Goal: Information Seeking & Learning: Learn about a topic

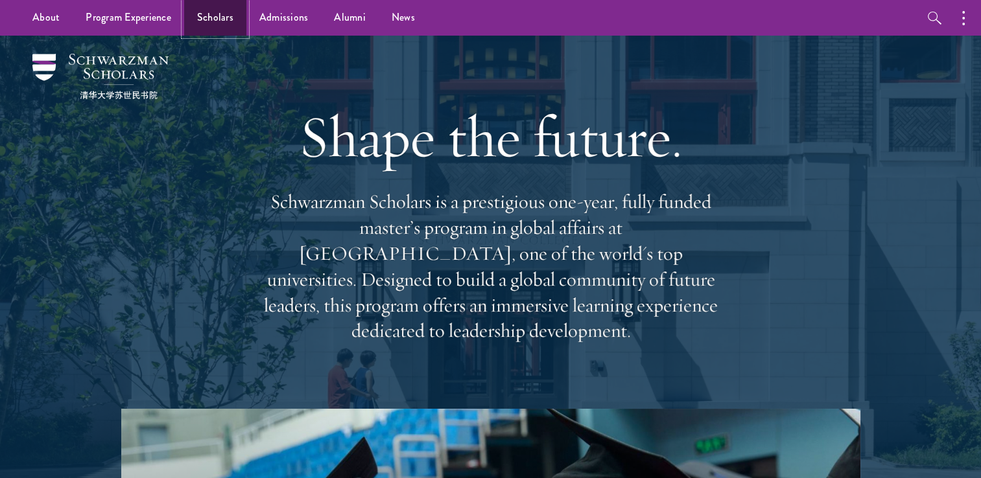
click at [207, 28] on link "Scholars" at bounding box center [215, 18] width 62 height 36
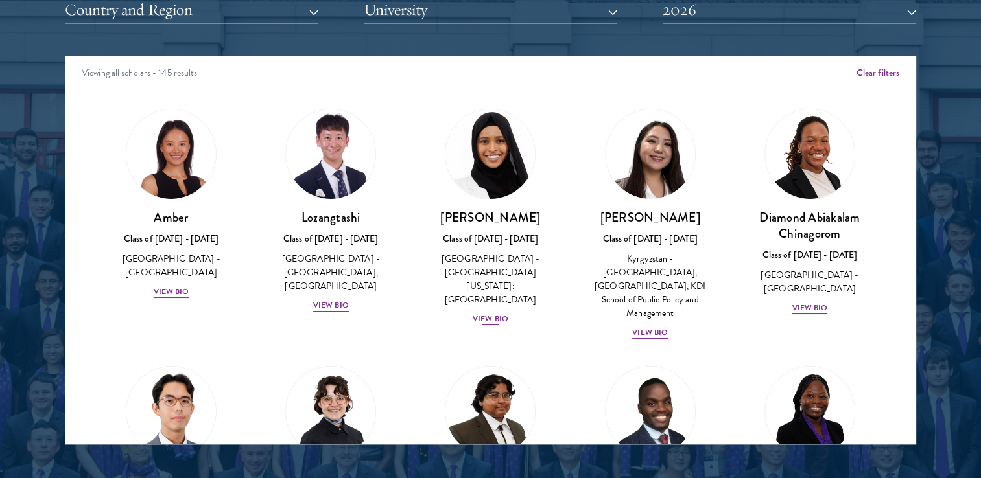
scroll to position [65, 0]
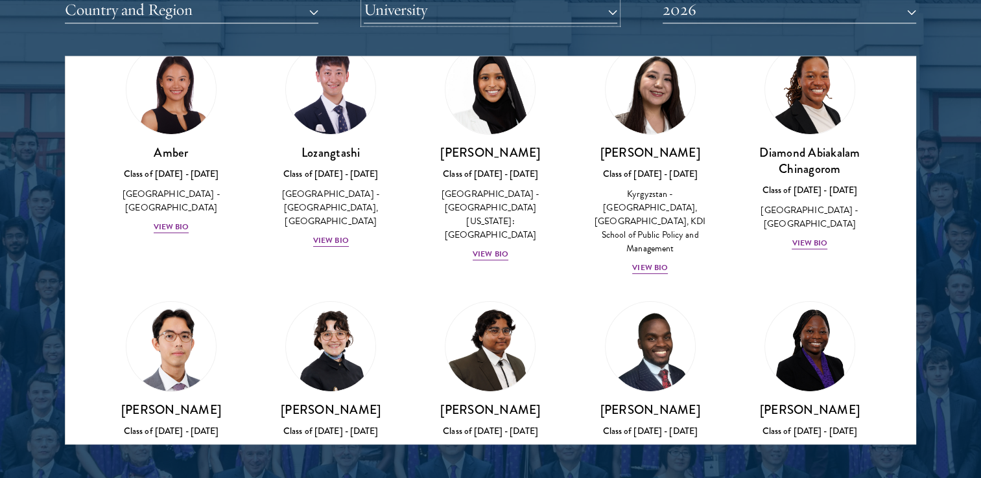
click at [530, 12] on button "University" at bounding box center [490, 10] width 253 height 27
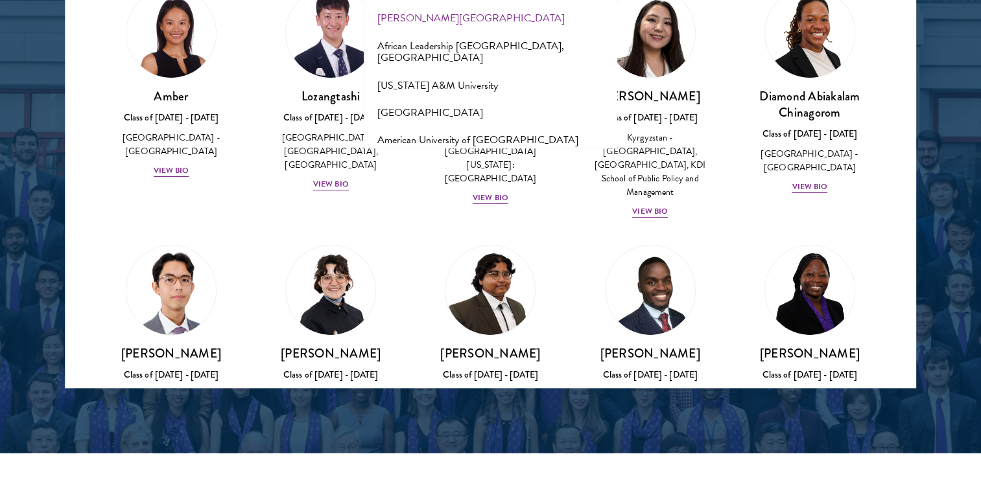
scroll to position [1665, 0]
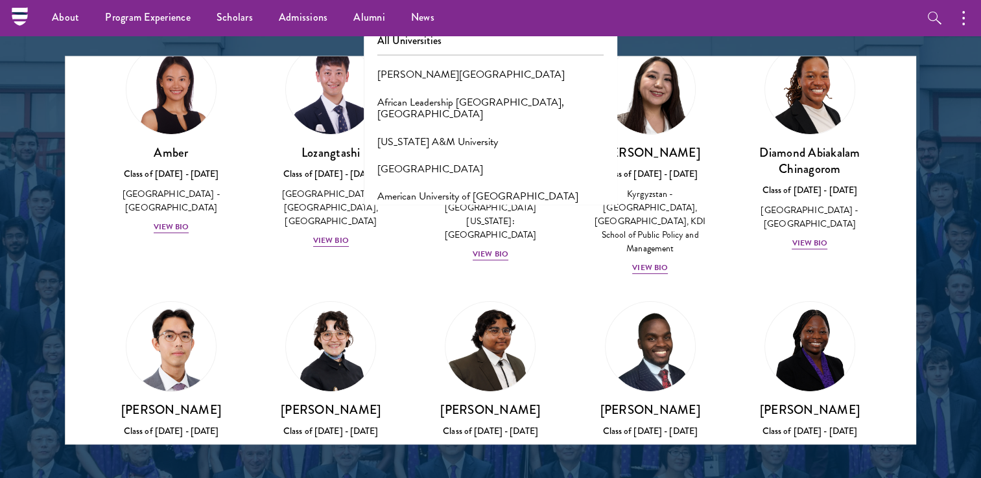
click at [30, 215] on div at bounding box center [490, 115] width 981 height 789
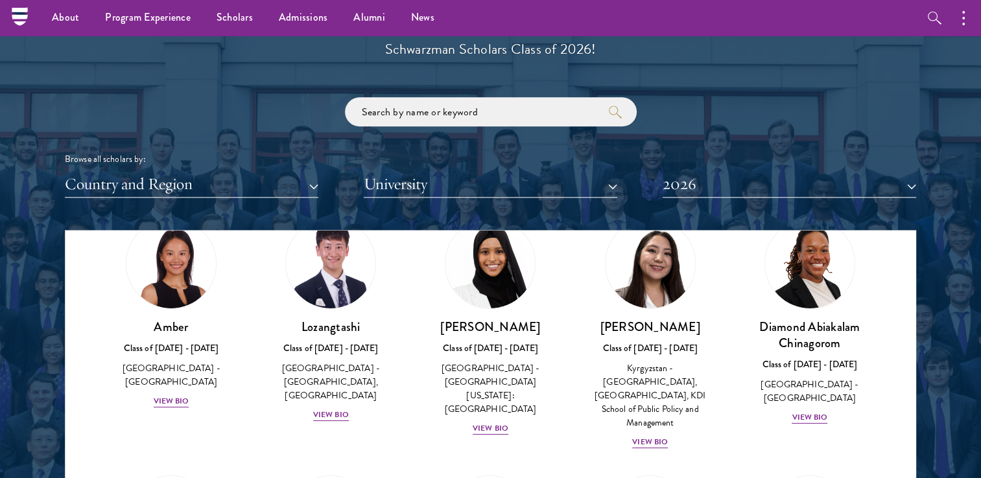
scroll to position [1471, 0]
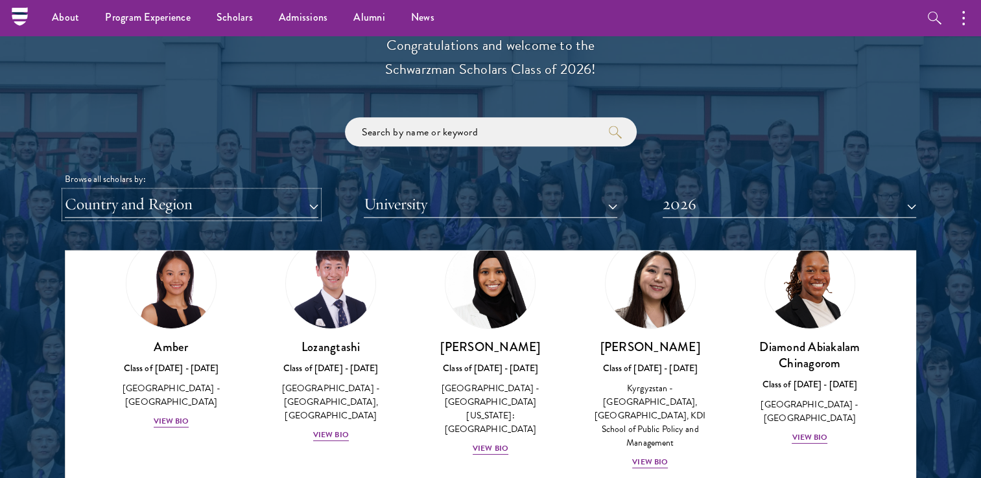
click at [165, 196] on button "Country and Region" at bounding box center [191, 204] width 253 height 27
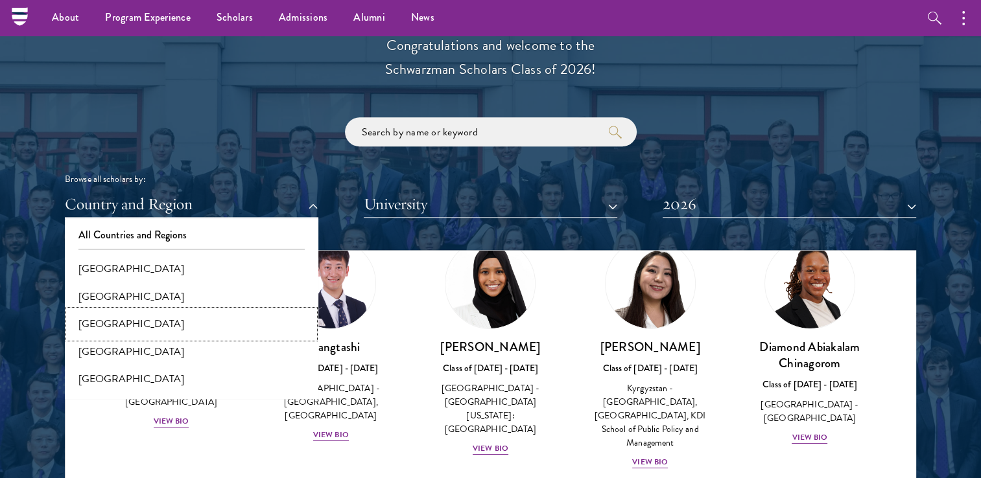
click at [169, 325] on button "[GEOGRAPHIC_DATA]" at bounding box center [192, 324] width 246 height 27
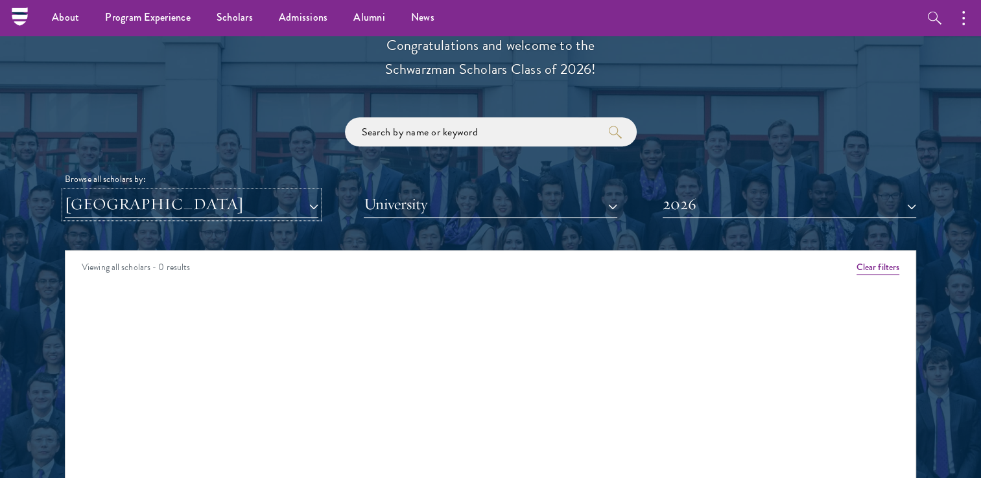
click at [205, 213] on button "[GEOGRAPHIC_DATA]" at bounding box center [191, 204] width 253 height 27
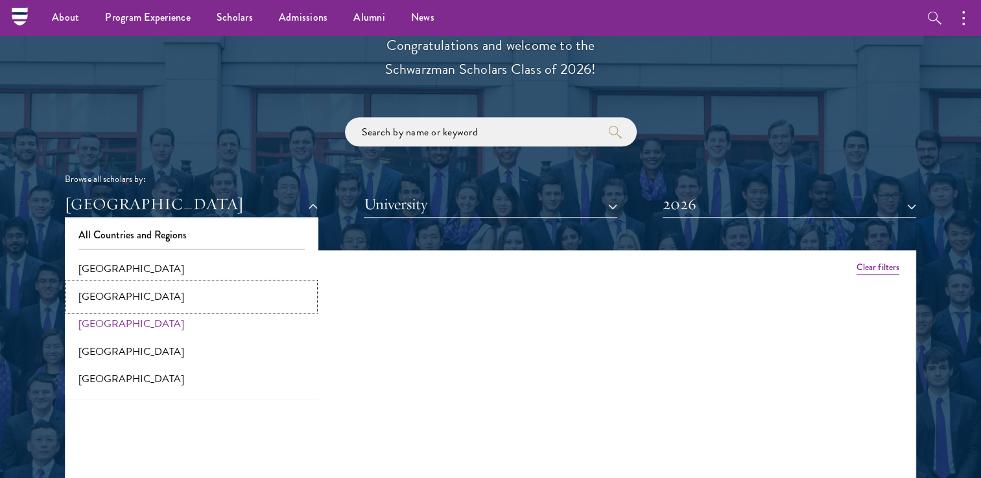
click at [153, 298] on button "[GEOGRAPHIC_DATA]" at bounding box center [192, 296] width 246 height 27
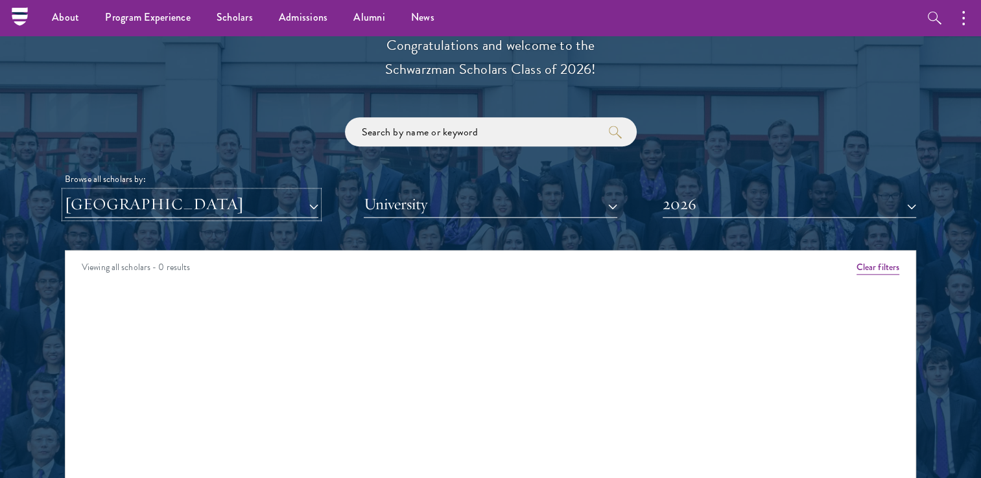
click at [247, 211] on button "[GEOGRAPHIC_DATA]" at bounding box center [191, 204] width 253 height 27
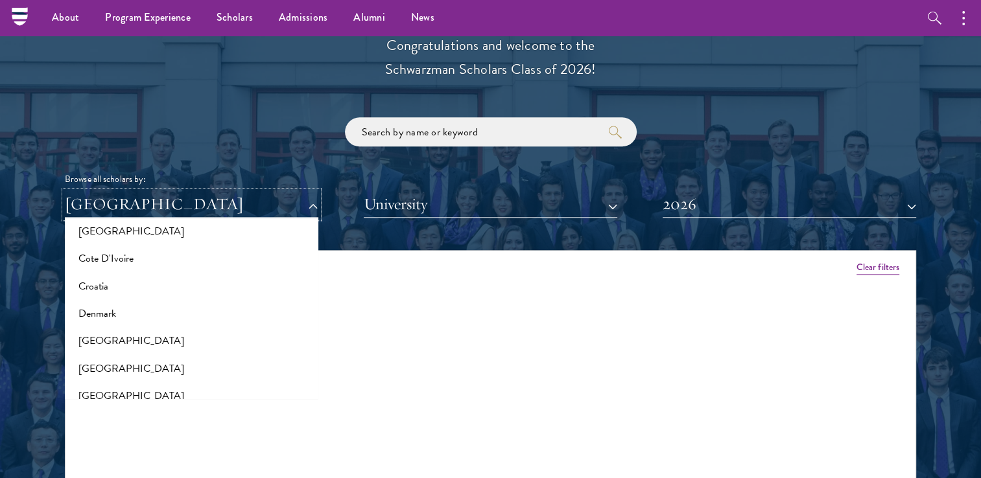
scroll to position [2137, 0]
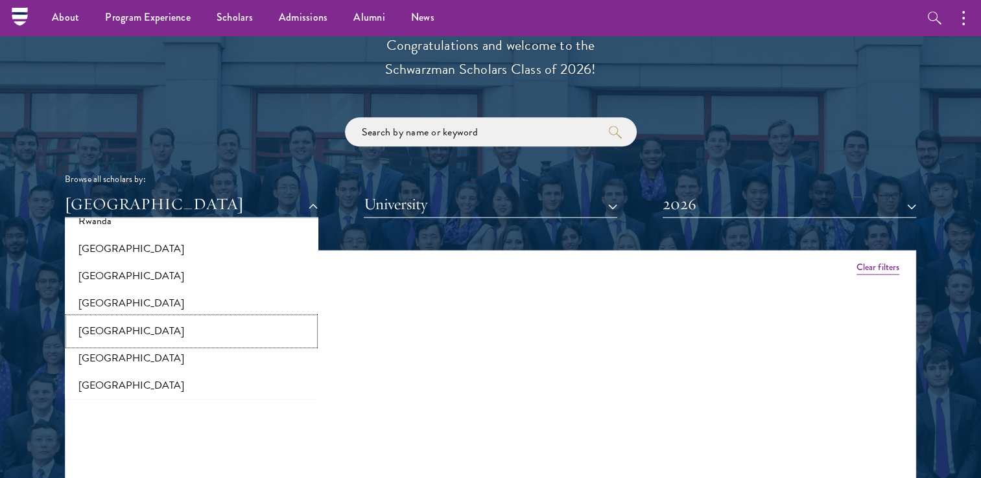
click at [244, 335] on button "[GEOGRAPHIC_DATA]" at bounding box center [192, 331] width 246 height 27
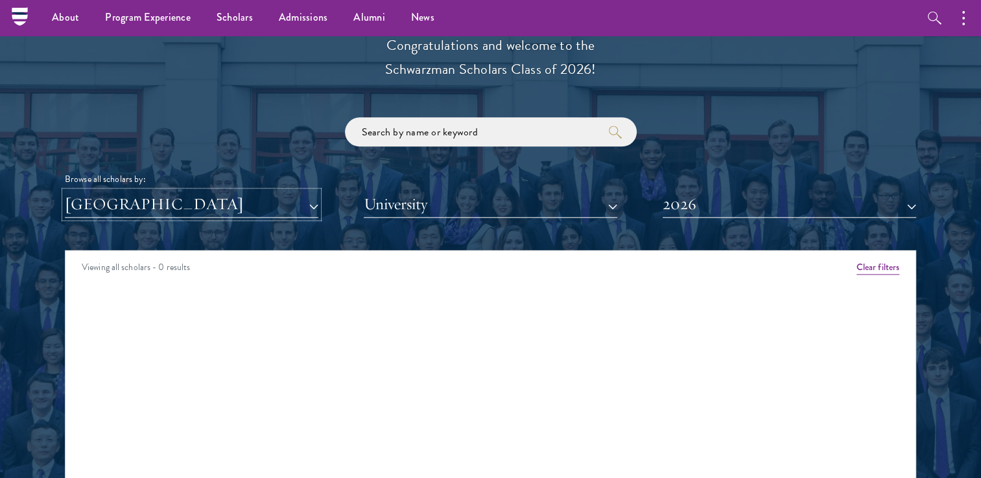
click at [234, 204] on button "[GEOGRAPHIC_DATA]" at bounding box center [191, 204] width 253 height 27
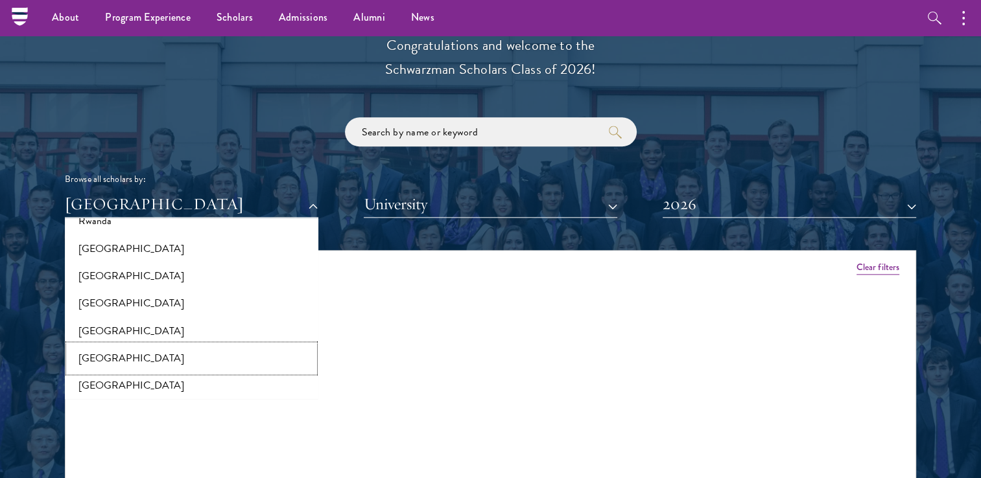
click at [155, 370] on button "[GEOGRAPHIC_DATA]" at bounding box center [192, 358] width 246 height 27
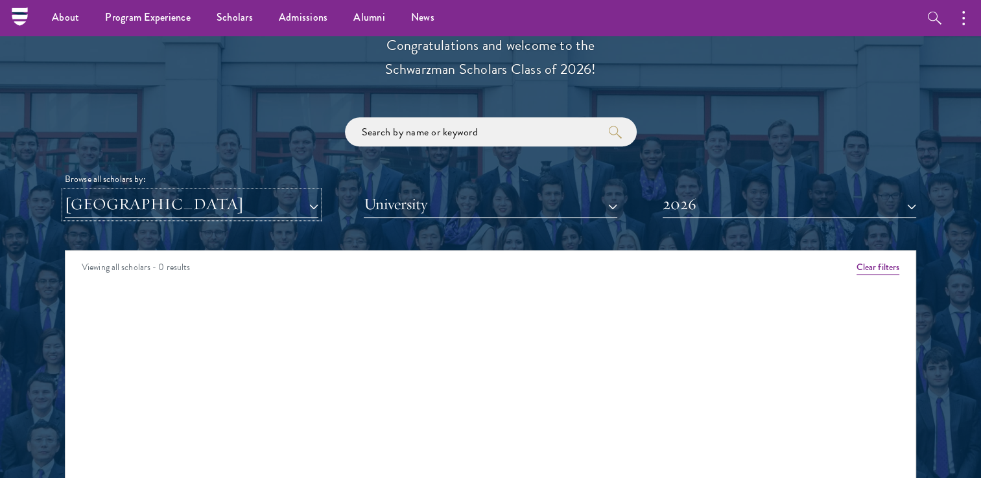
click at [167, 206] on button "[GEOGRAPHIC_DATA]" at bounding box center [191, 204] width 253 height 27
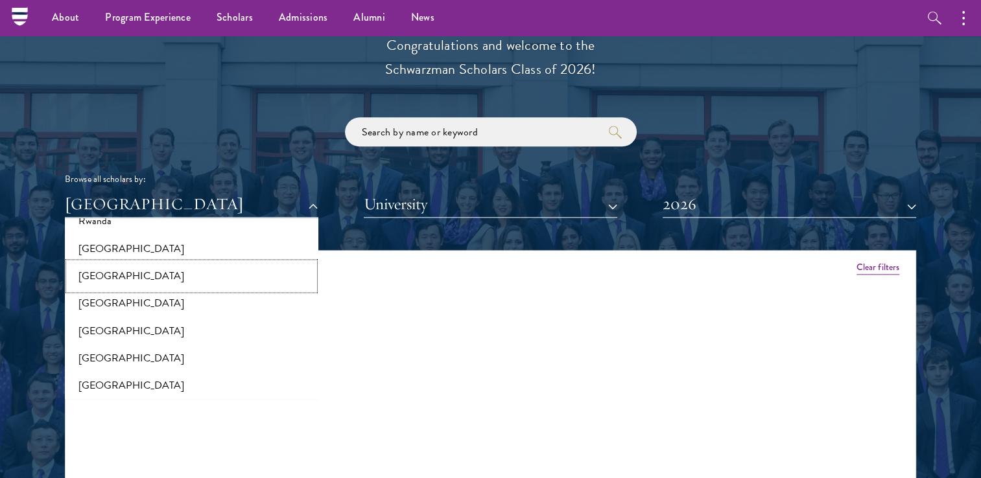
click at [123, 267] on button "[GEOGRAPHIC_DATA]" at bounding box center [192, 276] width 246 height 27
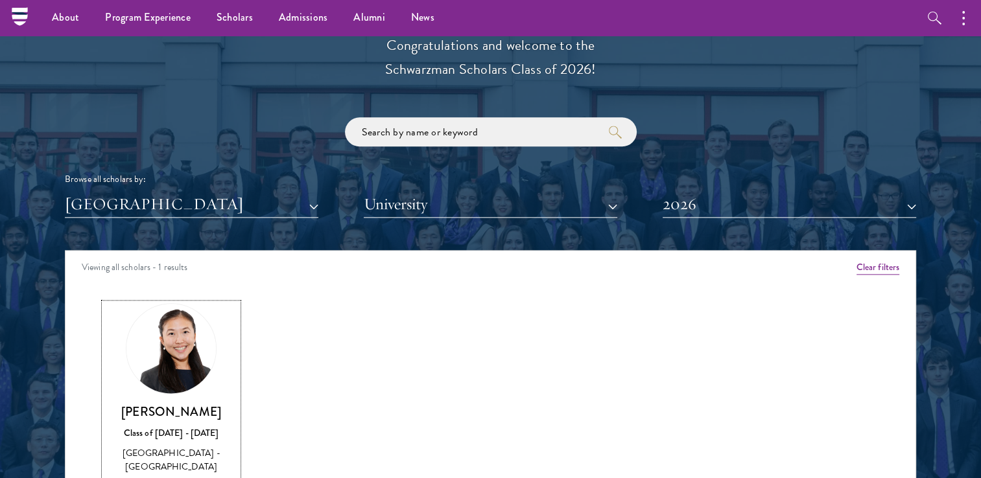
click at [176, 358] on img at bounding box center [171, 348] width 99 height 99
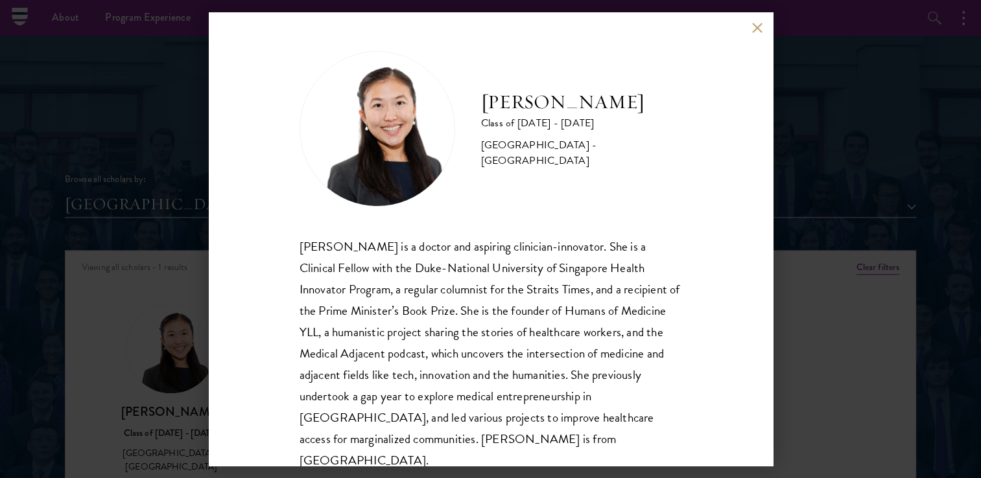
click at [756, 30] on button at bounding box center [757, 27] width 11 height 11
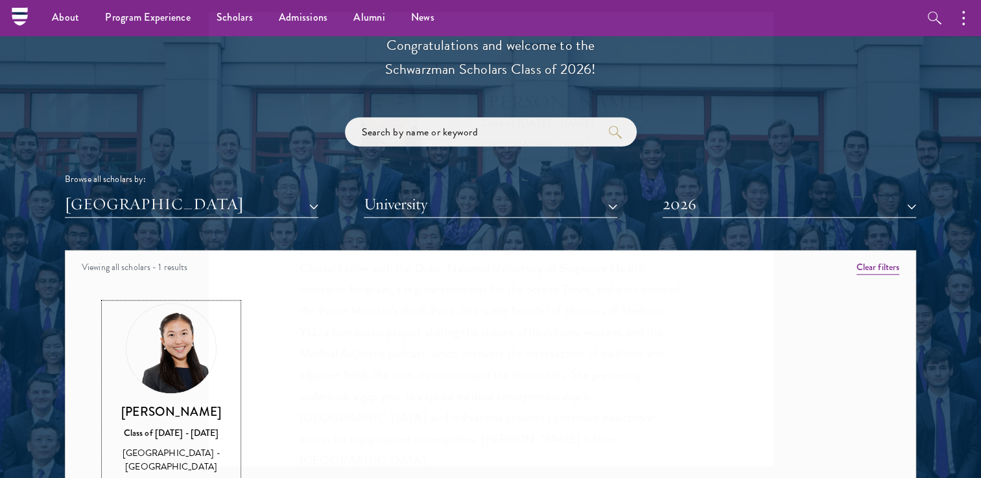
scroll to position [1486, 0]
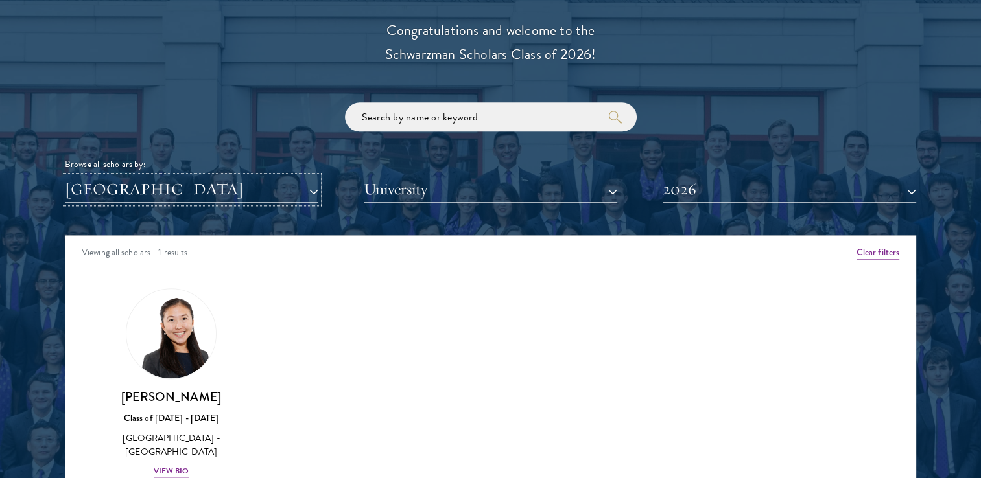
click at [177, 191] on button "[GEOGRAPHIC_DATA]" at bounding box center [191, 189] width 253 height 27
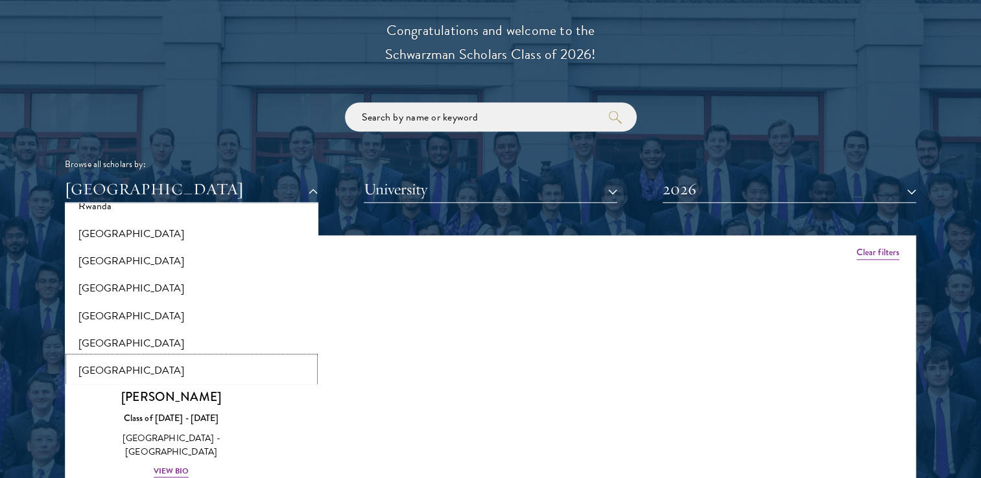
click at [140, 359] on button "[GEOGRAPHIC_DATA]" at bounding box center [192, 370] width 246 height 27
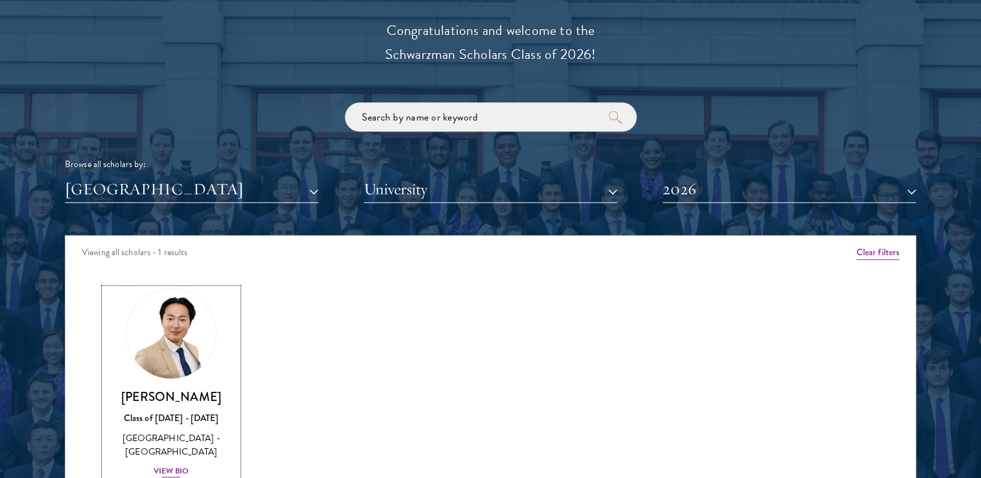
click at [148, 337] on img at bounding box center [171, 334] width 99 height 99
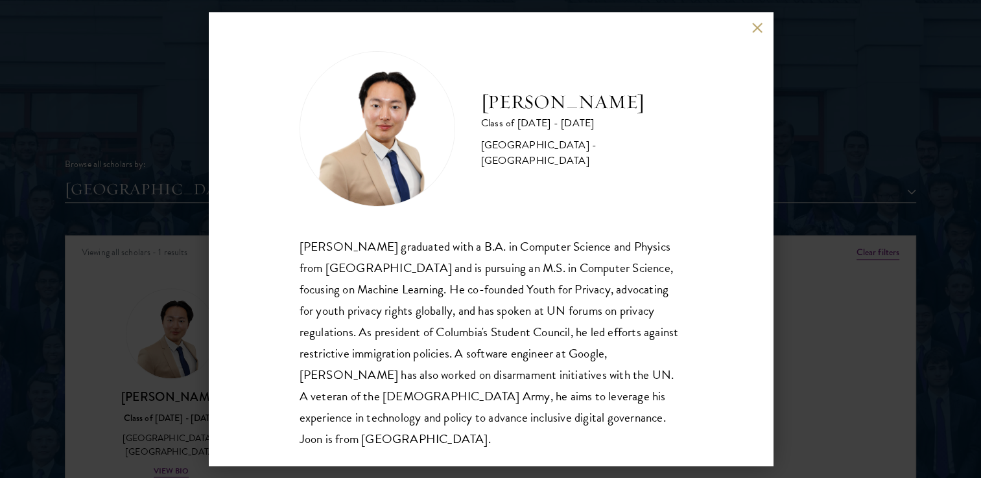
click at [760, 26] on button at bounding box center [757, 27] width 11 height 11
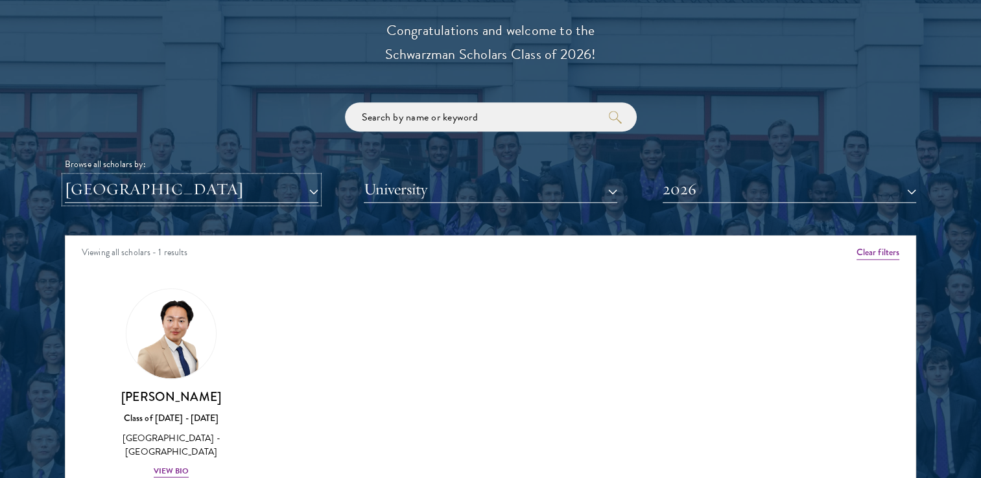
click at [195, 192] on button "[GEOGRAPHIC_DATA]" at bounding box center [191, 189] width 253 height 27
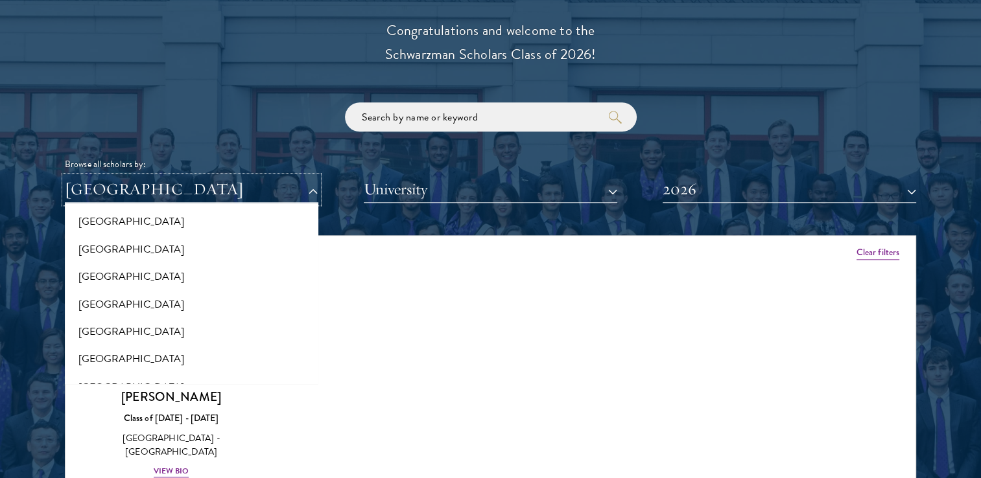
scroll to position [2396, 0]
click at [124, 351] on button "[GEOGRAPHIC_DATA]" at bounding box center [192, 359] width 246 height 27
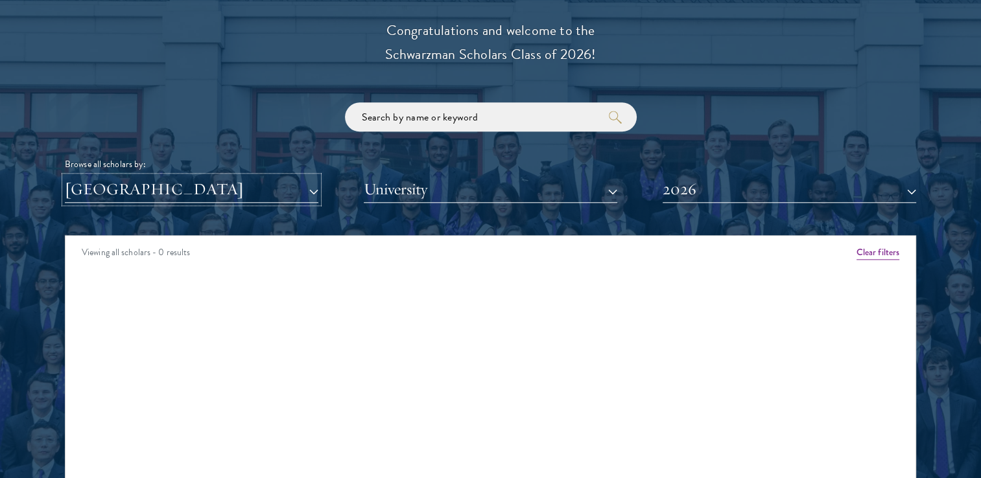
click at [176, 198] on button "[GEOGRAPHIC_DATA]" at bounding box center [191, 189] width 253 height 27
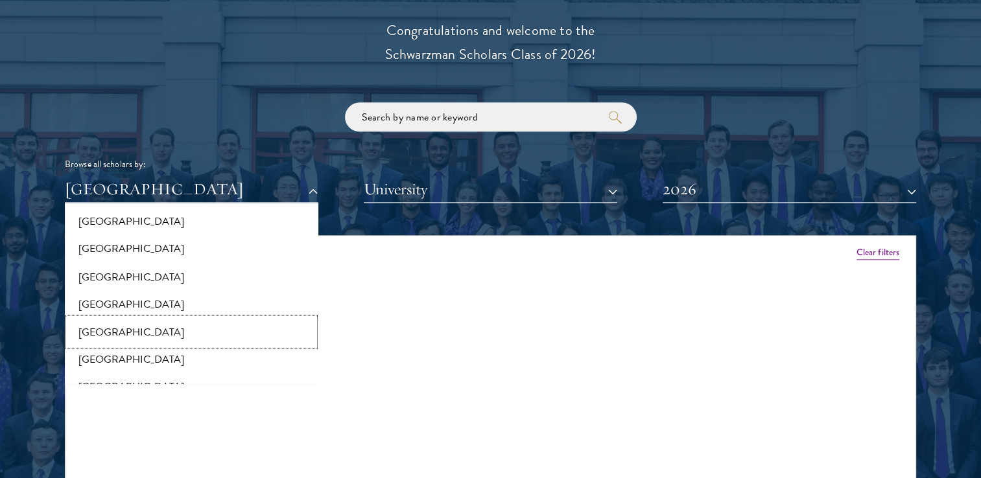
click at [100, 341] on button "[GEOGRAPHIC_DATA]" at bounding box center [192, 331] width 246 height 27
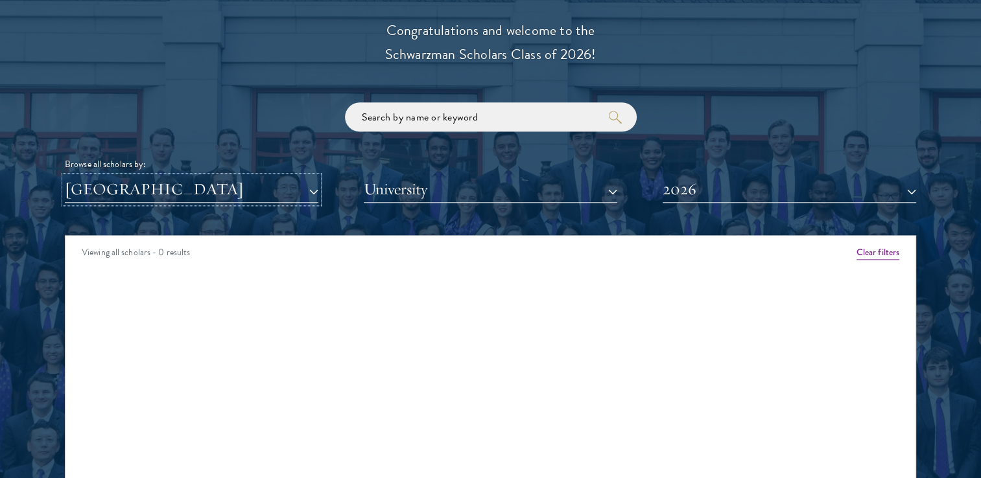
click at [174, 192] on button "[GEOGRAPHIC_DATA]" at bounding box center [191, 189] width 253 height 27
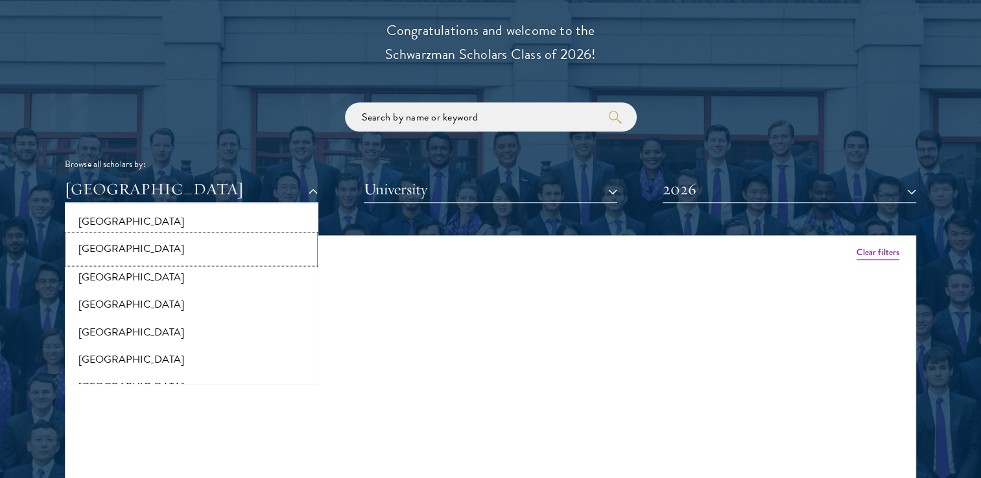
click at [132, 239] on button "[GEOGRAPHIC_DATA]" at bounding box center [192, 248] width 246 height 27
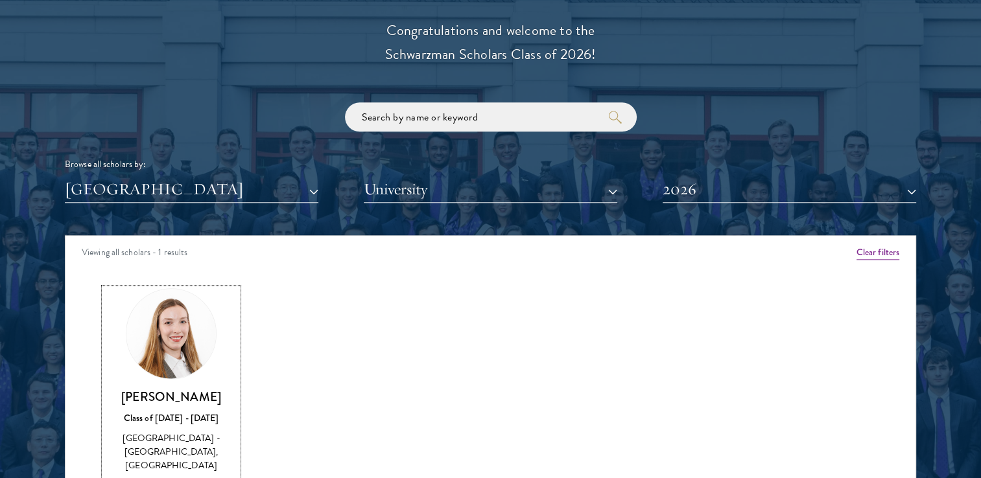
click at [127, 370] on link "[PERSON_NAME] Class of [DATE] - [DATE] [GEOGRAPHIC_DATA] - [GEOGRAPHIC_DATA], […" at bounding box center [171, 390] width 134 height 204
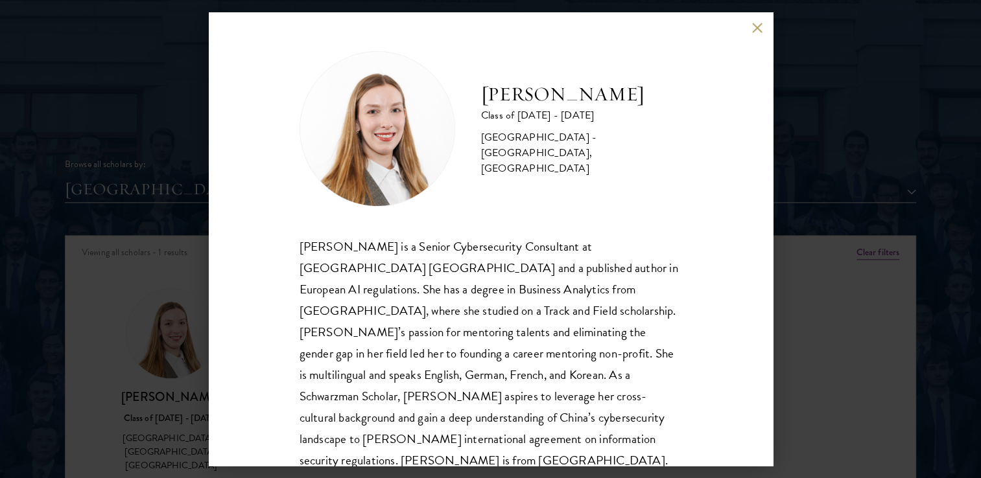
click at [757, 26] on button at bounding box center [757, 27] width 11 height 11
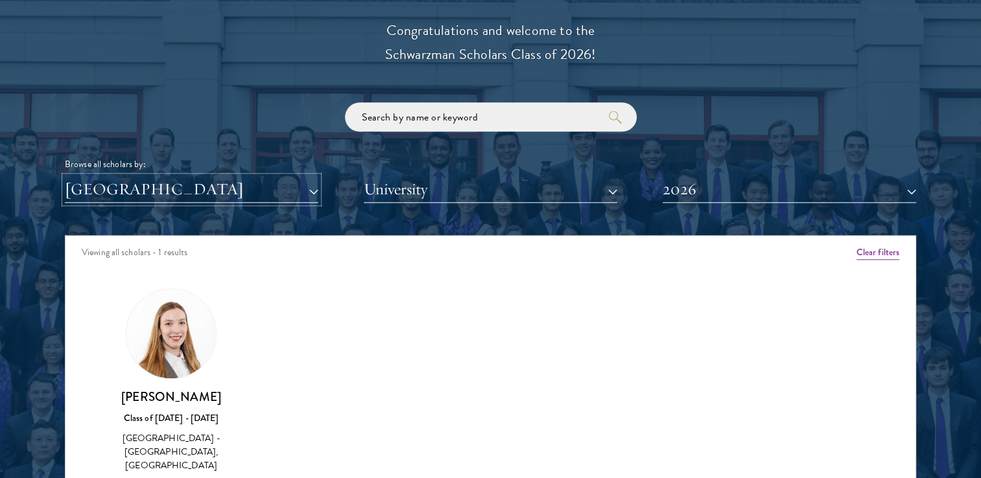
click at [211, 187] on button "[GEOGRAPHIC_DATA]" at bounding box center [191, 189] width 253 height 27
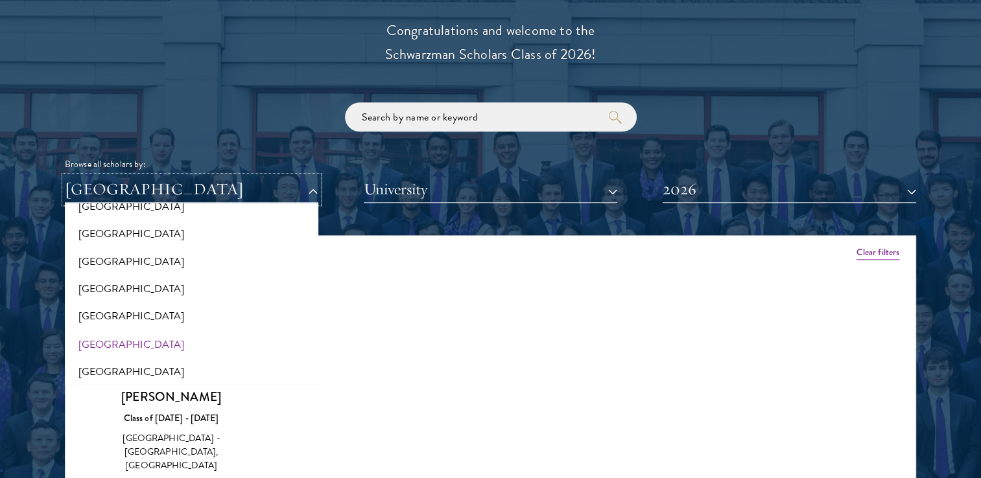
scroll to position [2331, 0]
click at [111, 364] on button "[GEOGRAPHIC_DATA]" at bounding box center [192, 368] width 246 height 27
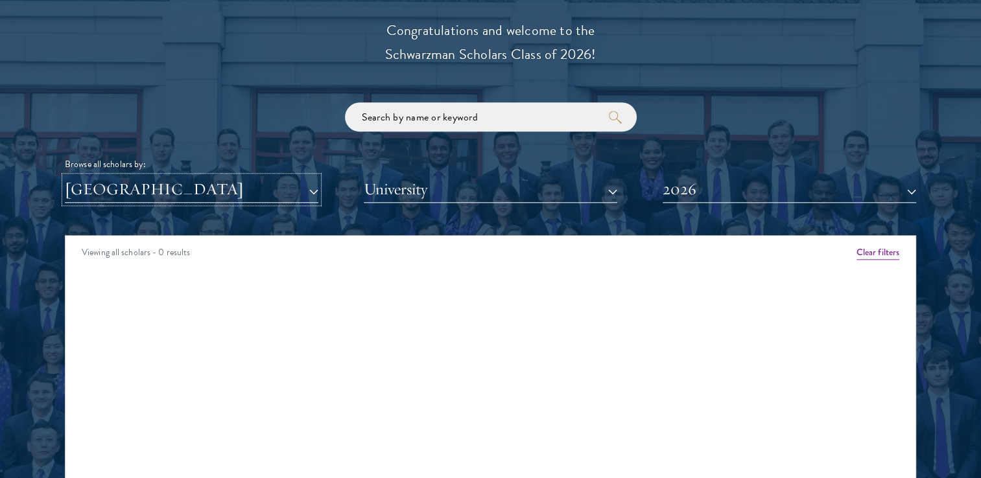
click at [261, 191] on button "[GEOGRAPHIC_DATA]" at bounding box center [191, 189] width 253 height 27
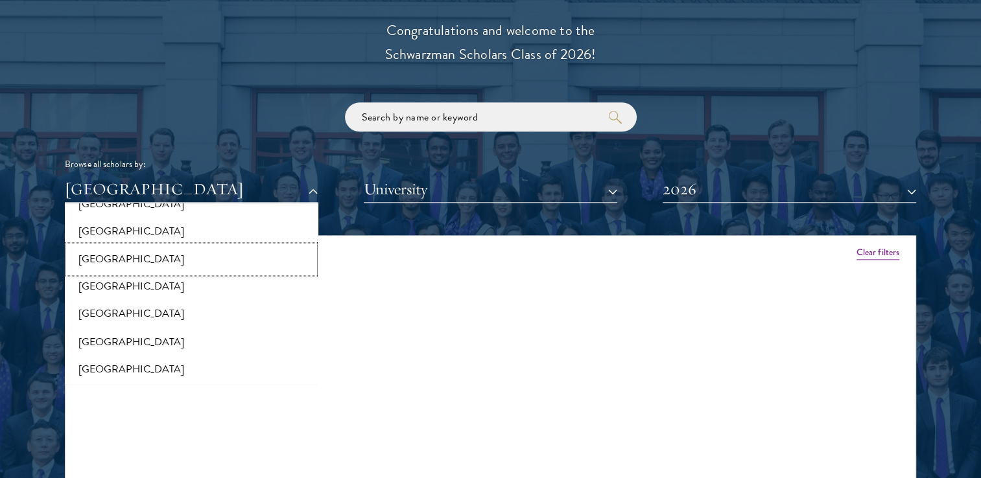
click at [135, 266] on button "[GEOGRAPHIC_DATA]" at bounding box center [192, 259] width 246 height 27
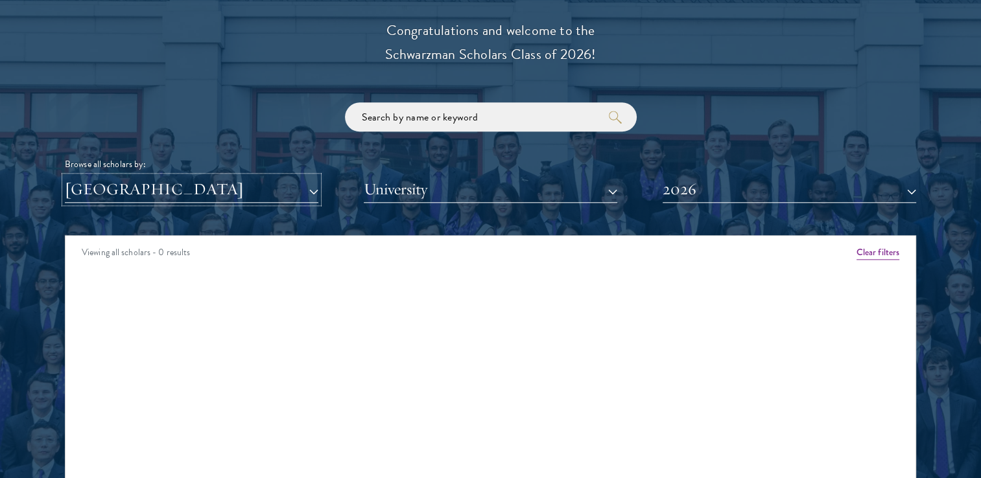
click at [184, 183] on button "[GEOGRAPHIC_DATA]" at bounding box center [191, 189] width 253 height 27
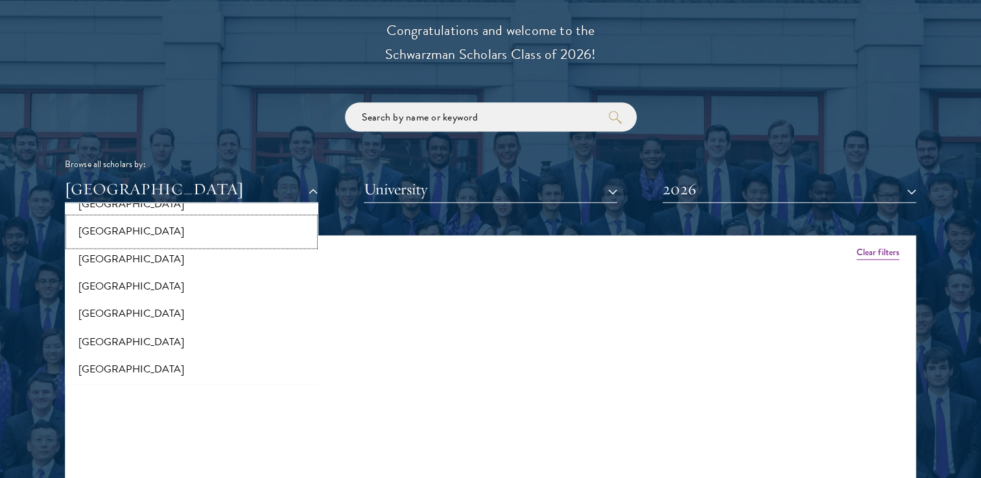
click at [135, 229] on button "[GEOGRAPHIC_DATA]" at bounding box center [192, 231] width 246 height 27
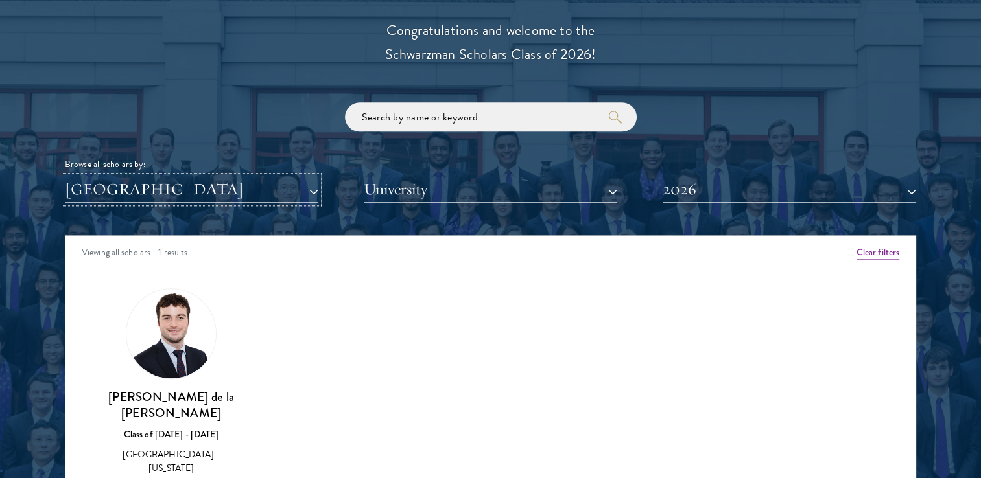
click at [163, 187] on button "[GEOGRAPHIC_DATA]" at bounding box center [191, 189] width 253 height 27
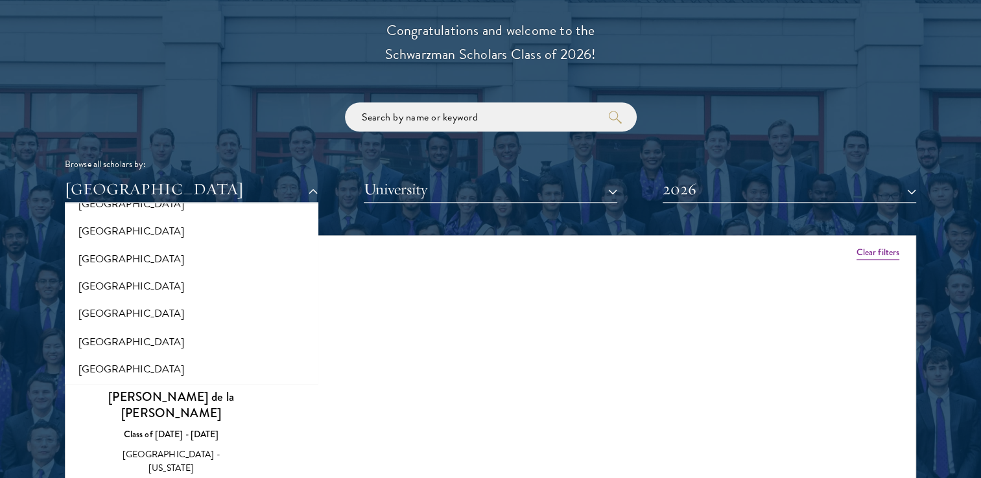
click at [377, 370] on div "Amber Class of [DATE] - [DATE] [GEOGRAPHIC_DATA] - [GEOGRAPHIC_DATA] View Bio C…" at bounding box center [490, 410] width 850 height 276
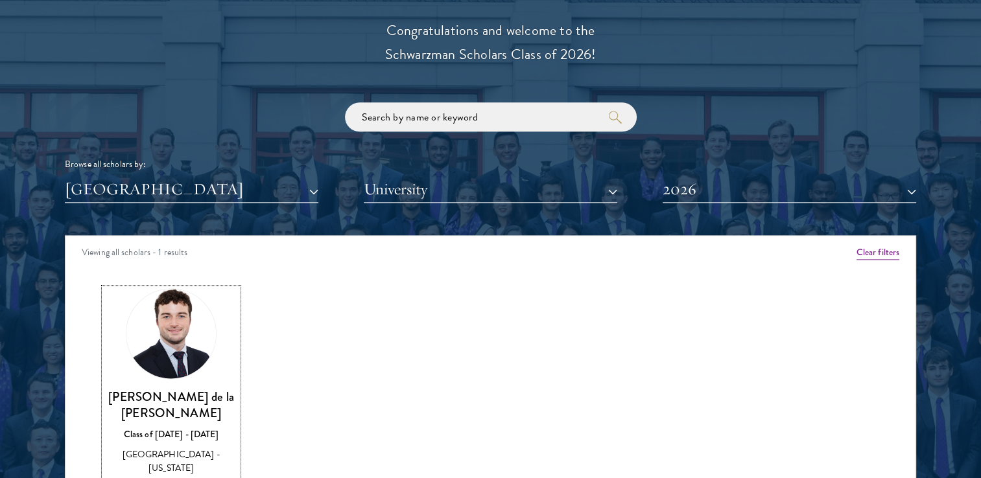
click at [137, 429] on div "[PERSON_NAME] de la [PERSON_NAME] Class of [DATE] - [DATE] [GEOGRAPHIC_DATA] - …" at bounding box center [171, 449] width 134 height 120
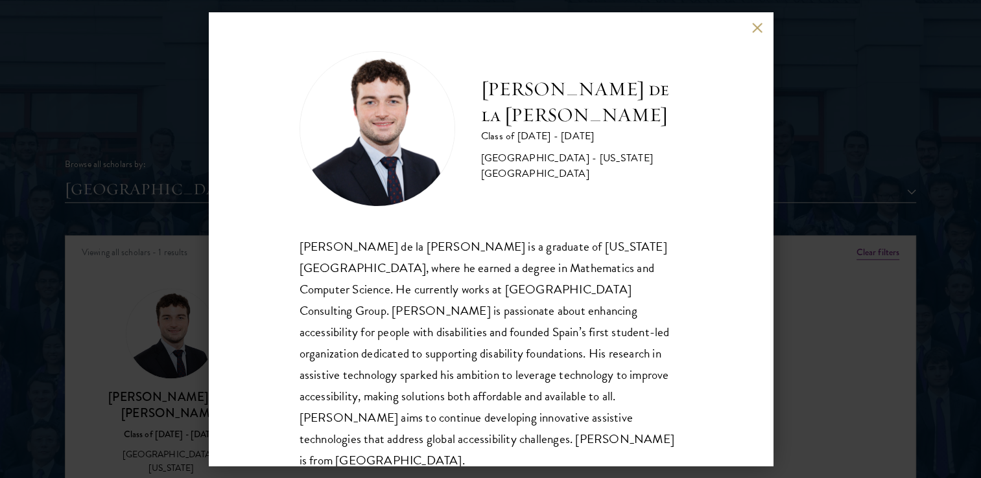
click at [797, 183] on div "[PERSON_NAME] de la [PERSON_NAME] Class of [DATE] - [DATE] [GEOGRAPHIC_DATA] - …" at bounding box center [490, 239] width 981 height 478
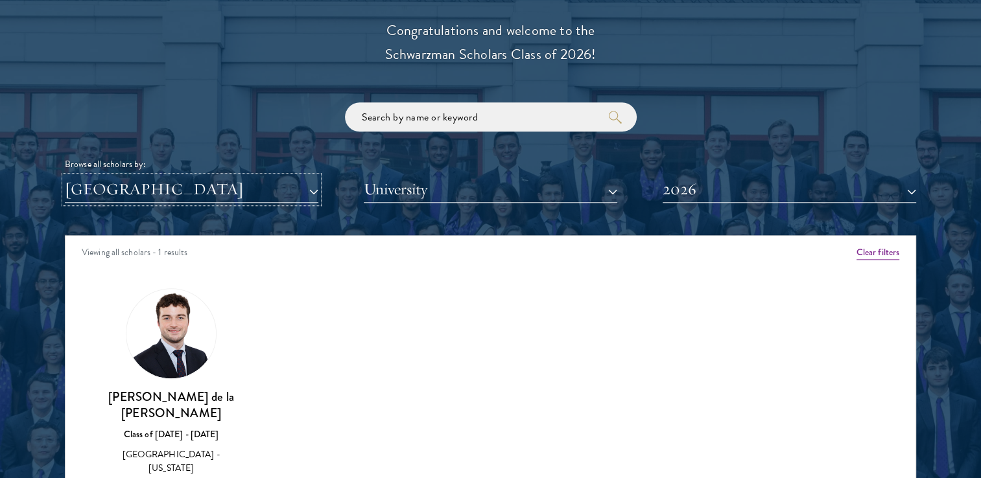
click at [179, 198] on button "[GEOGRAPHIC_DATA]" at bounding box center [191, 189] width 253 height 27
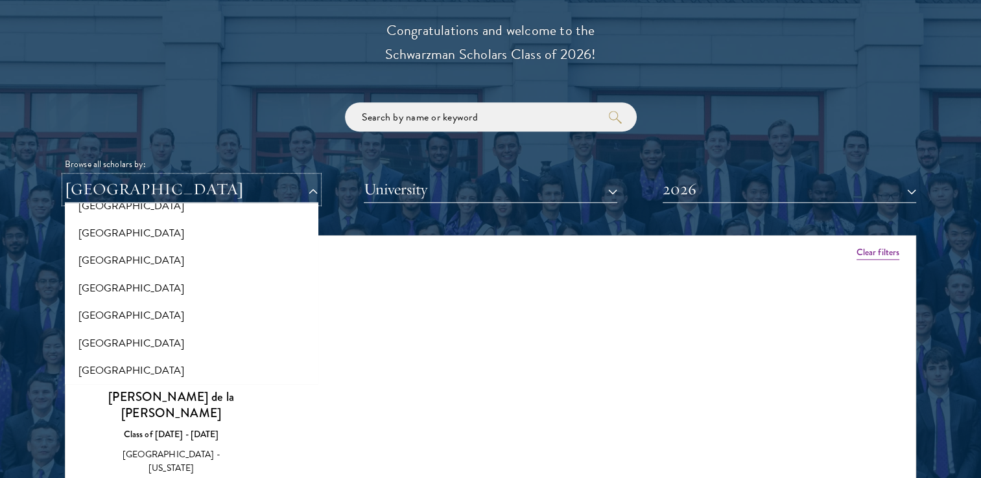
scroll to position [2700, 0]
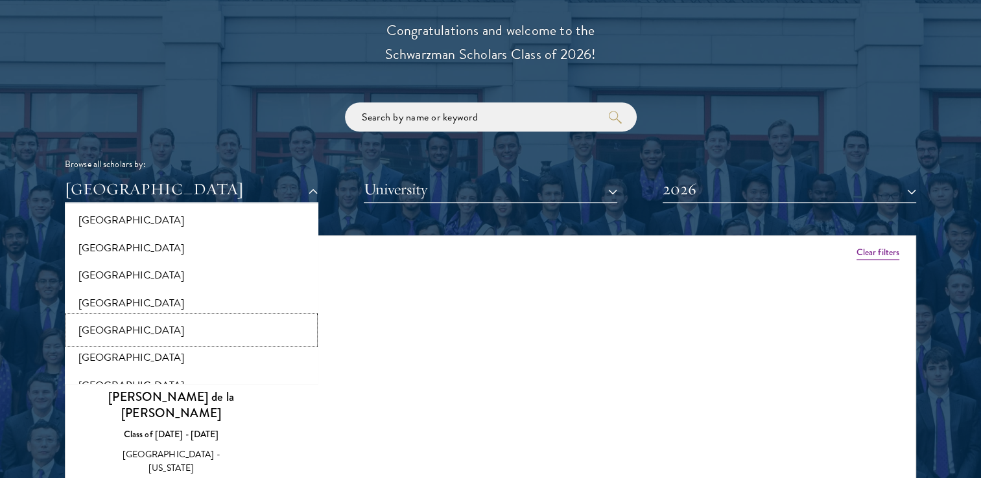
click at [140, 331] on button "[GEOGRAPHIC_DATA]" at bounding box center [192, 329] width 246 height 27
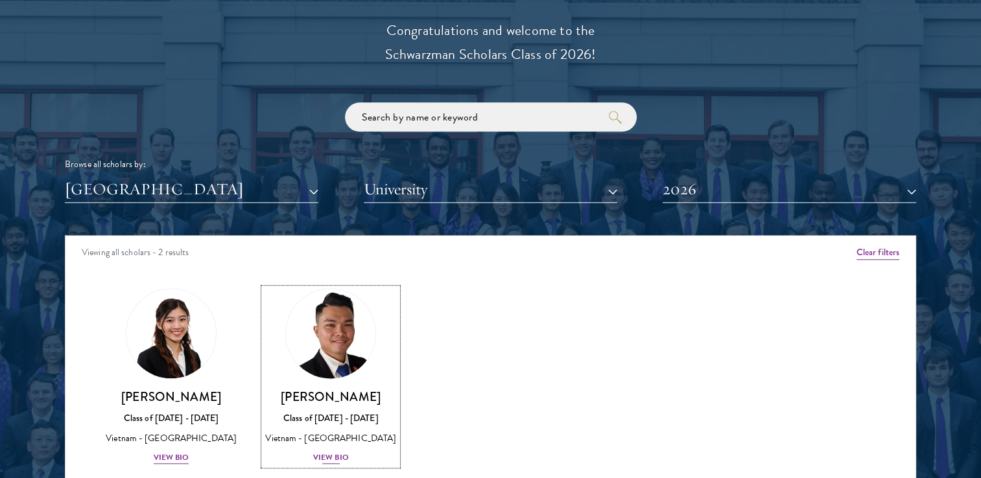
click at [334, 344] on img at bounding box center [330, 334] width 99 height 99
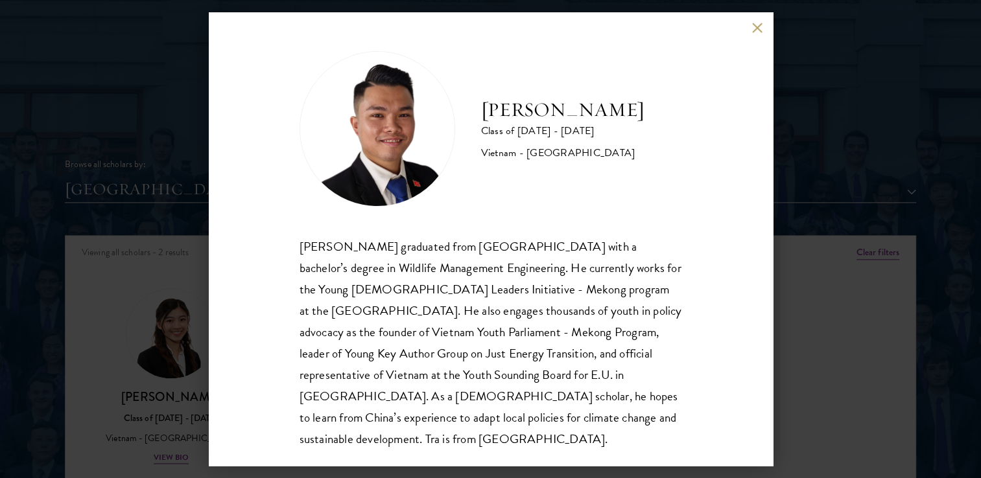
click at [759, 35] on div "[PERSON_NAME] Class of [DATE] - [DATE] [GEOGRAPHIC_DATA] - [GEOGRAPHIC_DATA] [P…" at bounding box center [491, 239] width 564 height 454
click at [753, 29] on button at bounding box center [757, 27] width 11 height 11
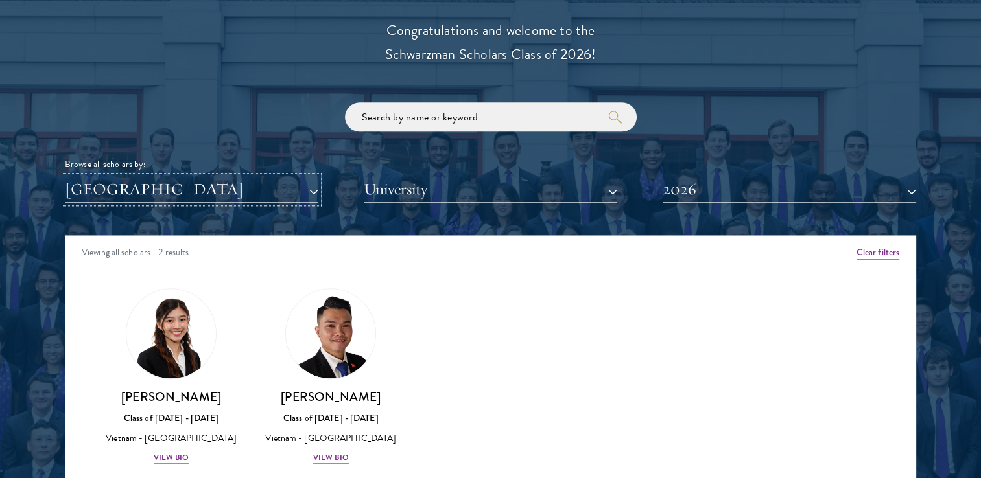
click at [217, 192] on button "[GEOGRAPHIC_DATA]" at bounding box center [191, 189] width 253 height 27
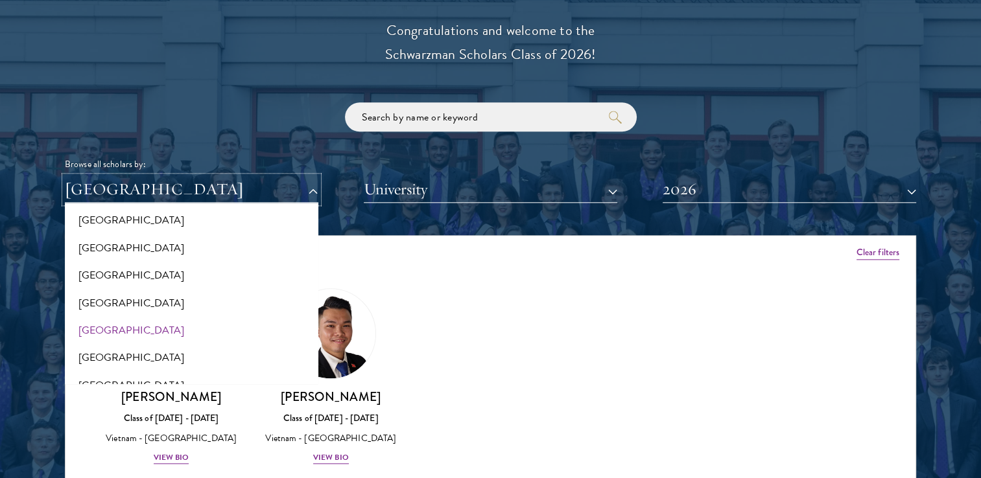
scroll to position [2653, 0]
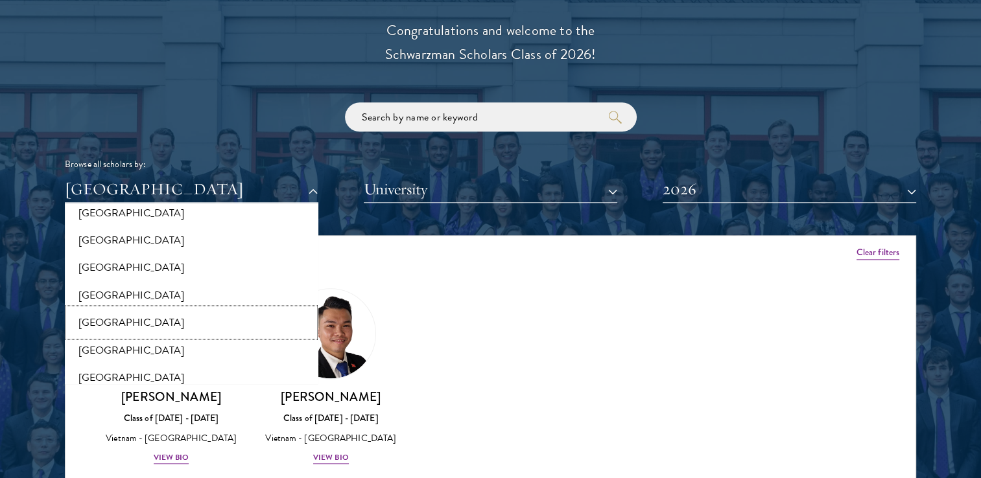
click at [148, 321] on button "[GEOGRAPHIC_DATA]" at bounding box center [192, 322] width 246 height 27
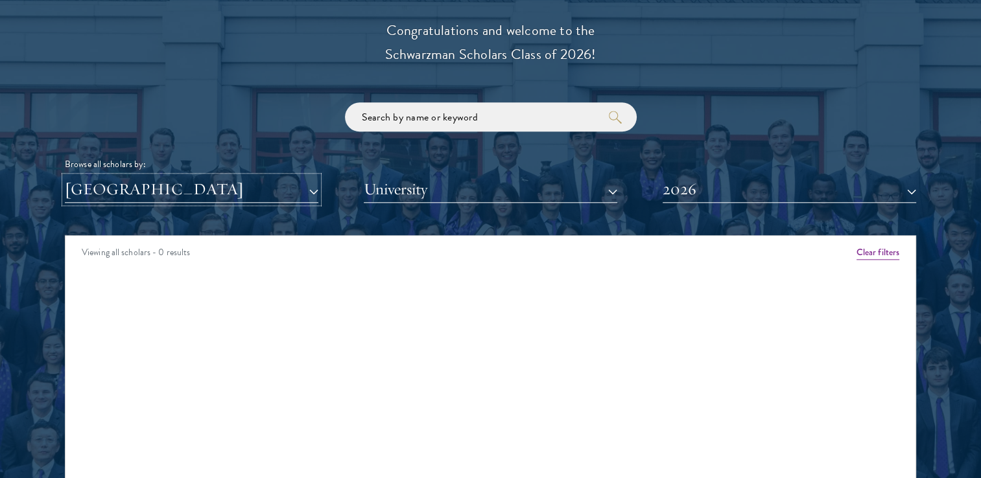
click at [224, 196] on button "[GEOGRAPHIC_DATA]" at bounding box center [191, 189] width 253 height 27
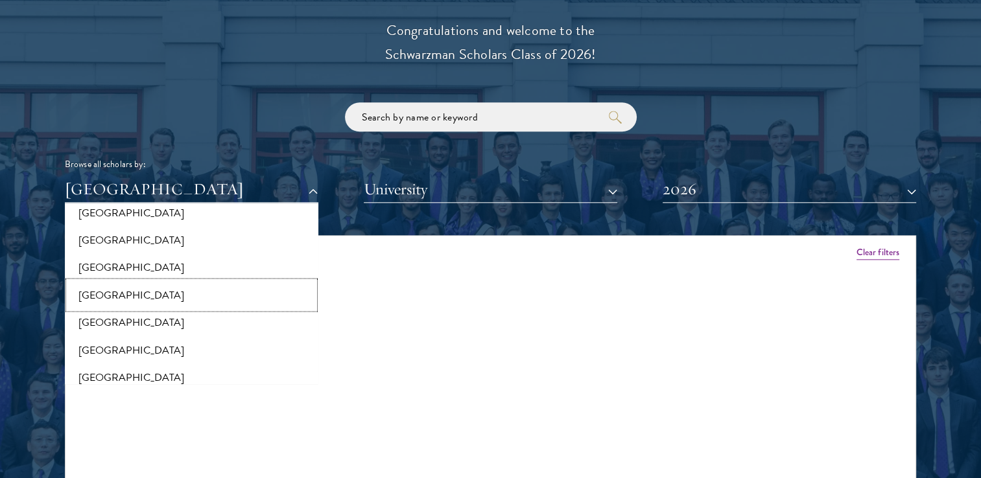
click at [159, 287] on button "[GEOGRAPHIC_DATA]" at bounding box center [192, 294] width 246 height 27
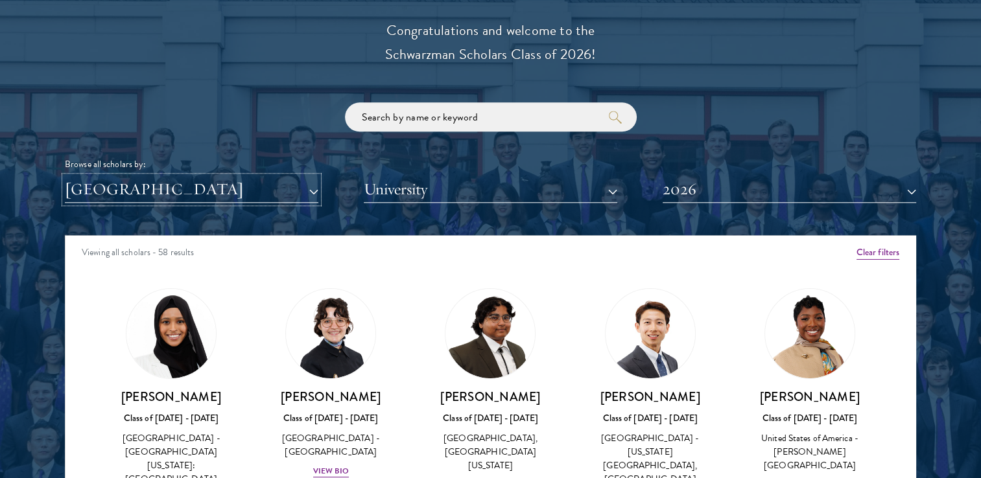
click at [186, 193] on button "[GEOGRAPHIC_DATA]" at bounding box center [191, 189] width 253 height 27
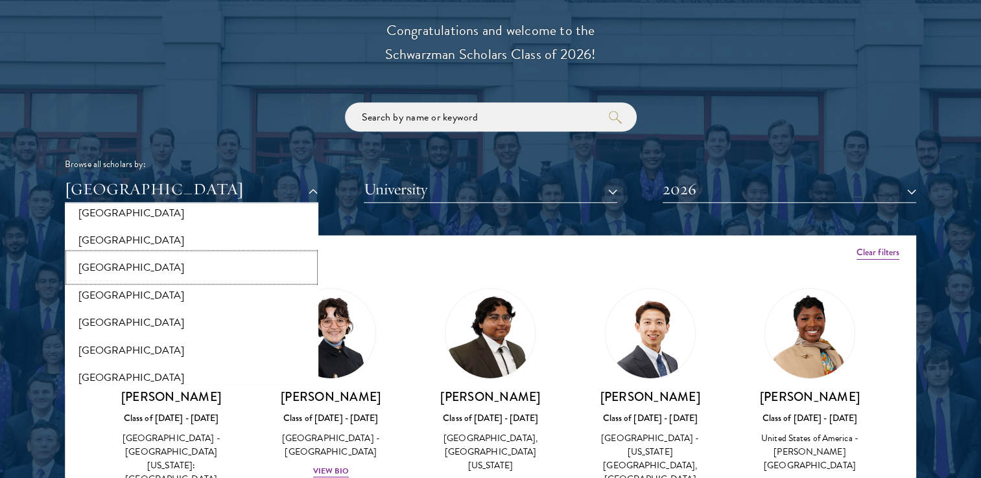
click at [149, 266] on button "[GEOGRAPHIC_DATA]" at bounding box center [192, 266] width 246 height 27
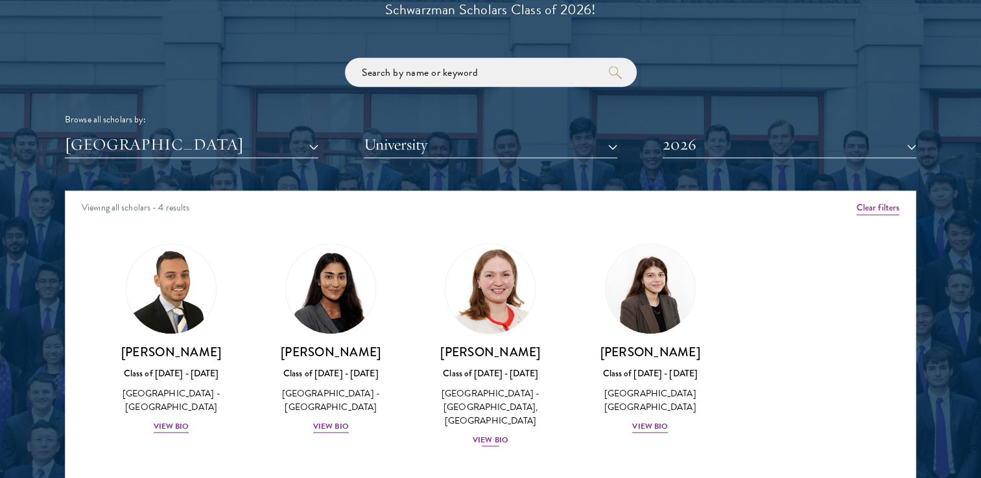
scroll to position [1551, 0]
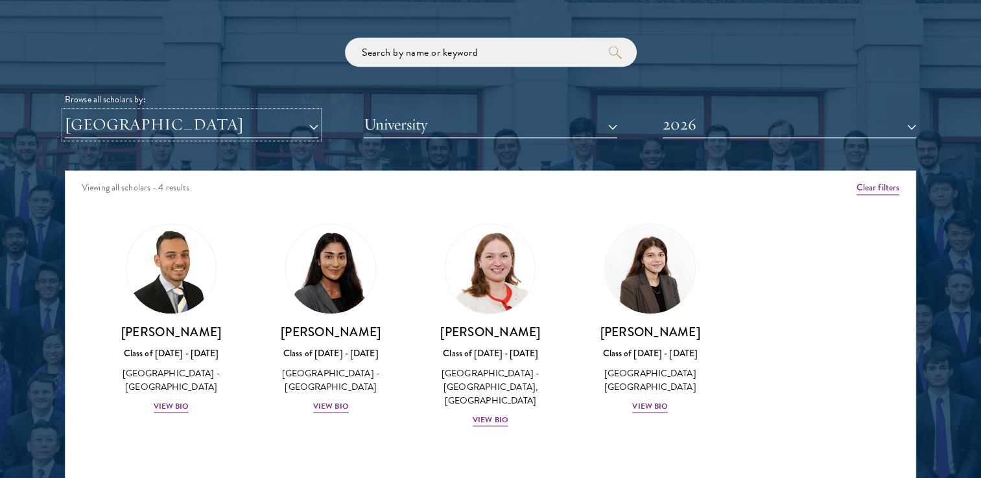
click at [209, 129] on button "[GEOGRAPHIC_DATA]" at bounding box center [191, 125] width 253 height 27
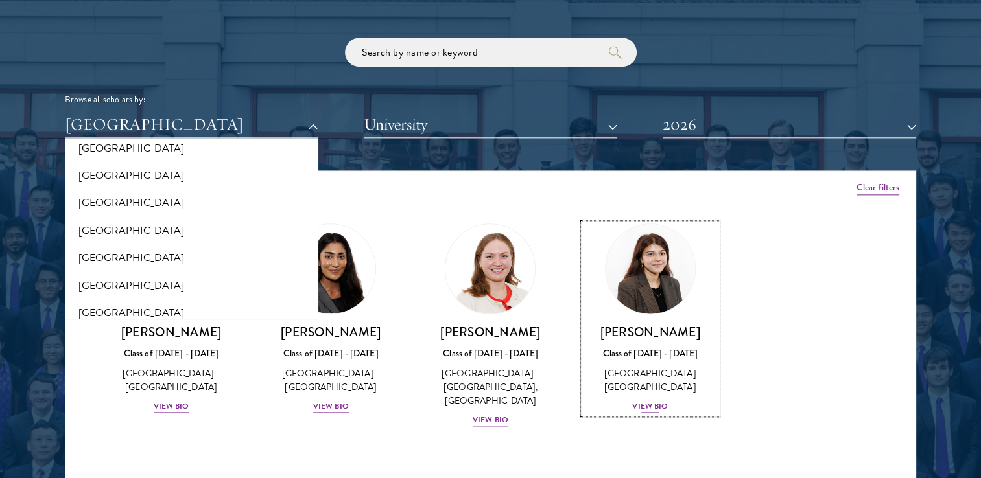
click at [653, 264] on img at bounding box center [650, 269] width 99 height 99
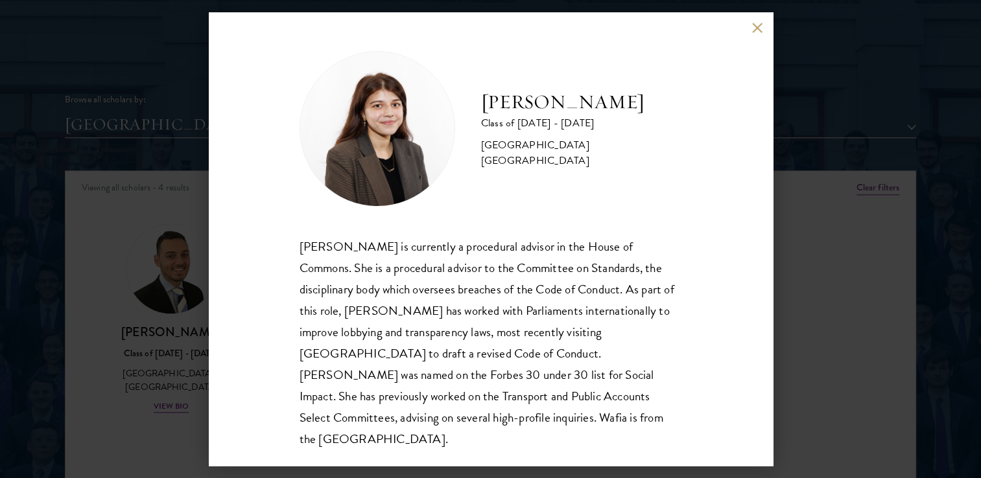
click at [757, 31] on button at bounding box center [757, 27] width 11 height 11
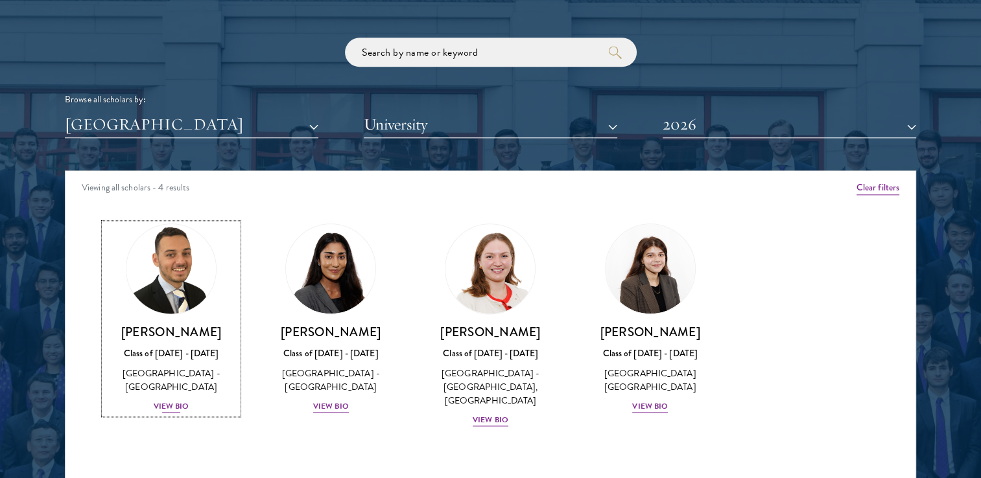
click at [181, 313] on link "[PERSON_NAME] Class of [DATE] - [DATE] [GEOGRAPHIC_DATA] - [GEOGRAPHIC_DATA] Vi…" at bounding box center [171, 319] width 134 height 191
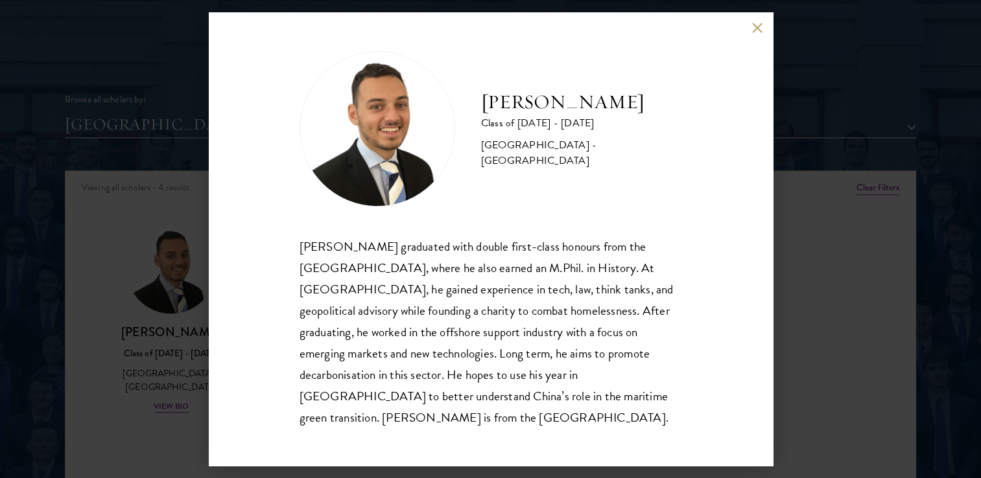
click at [752, 33] on button at bounding box center [757, 27] width 11 height 11
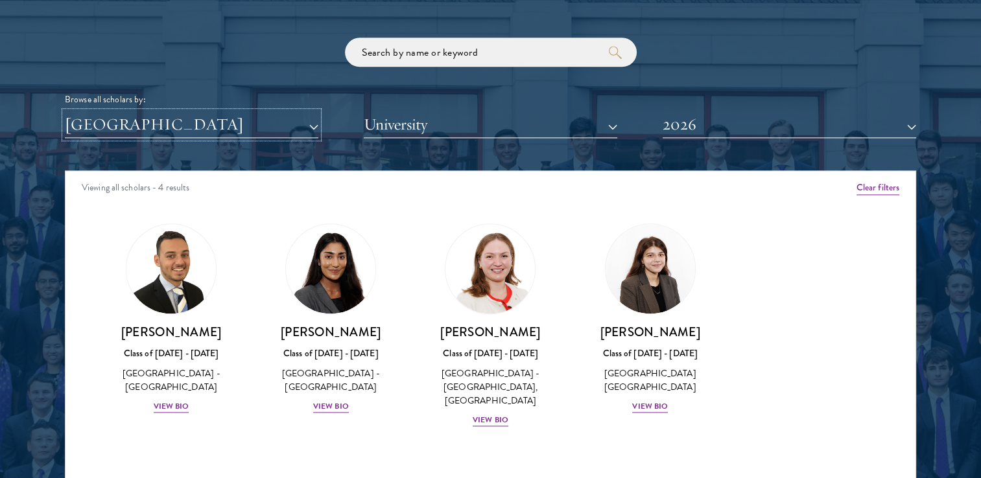
click at [177, 124] on button "[GEOGRAPHIC_DATA]" at bounding box center [191, 125] width 253 height 27
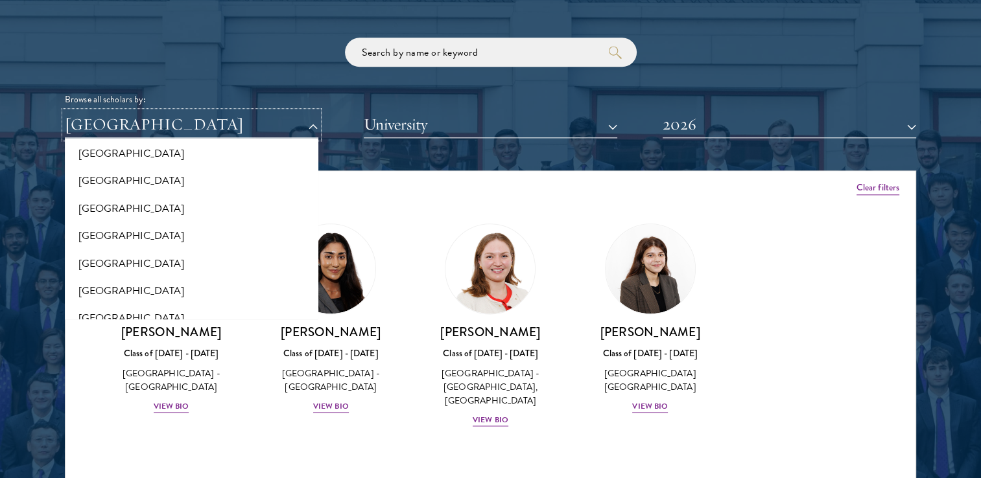
scroll to position [1429, 0]
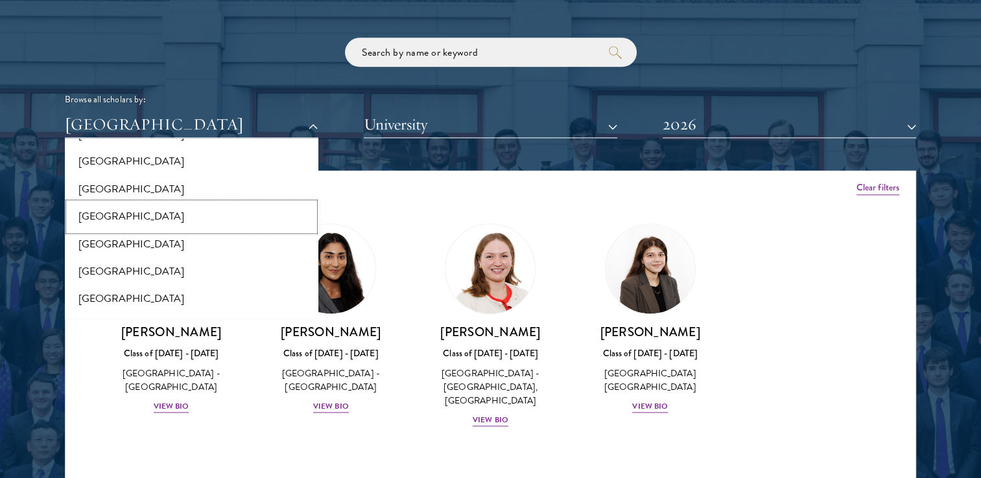
click at [204, 214] on button "[GEOGRAPHIC_DATA]" at bounding box center [192, 216] width 246 height 27
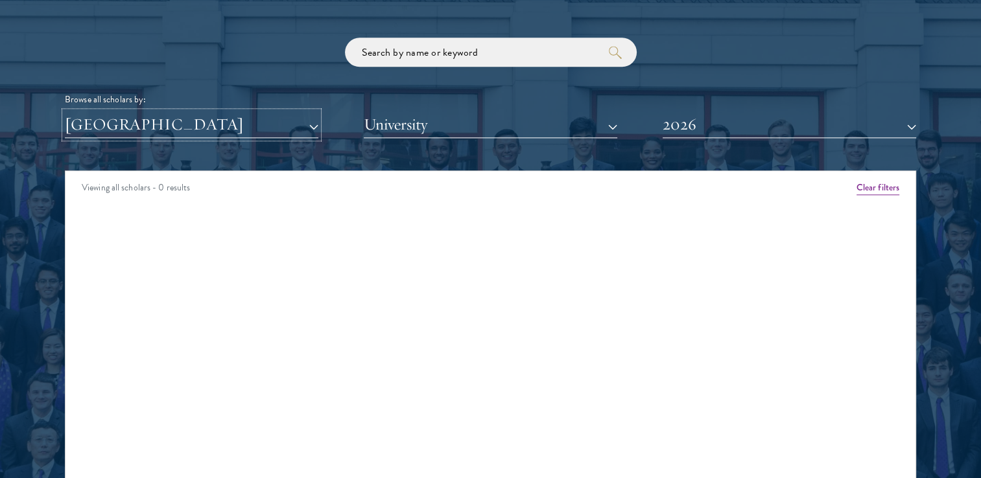
click at [279, 125] on button "[GEOGRAPHIC_DATA]" at bounding box center [191, 125] width 253 height 27
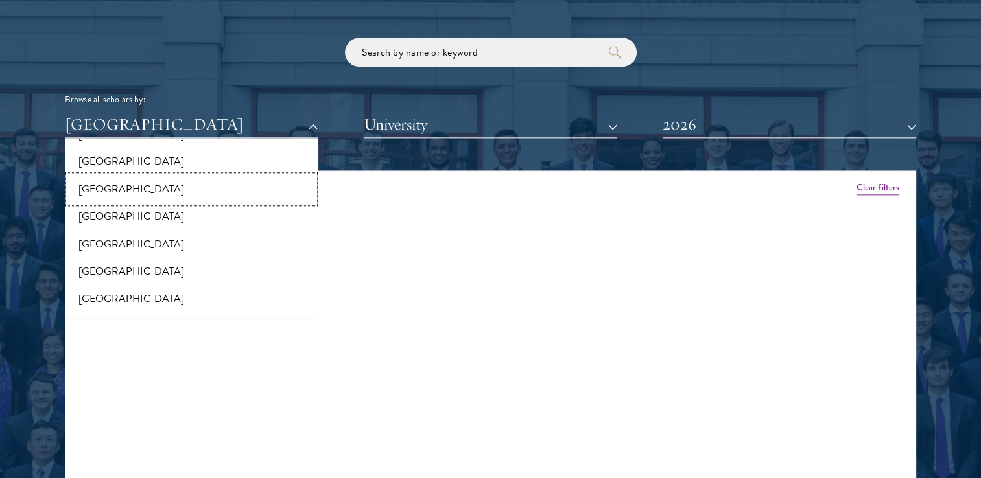
click at [176, 176] on button "[GEOGRAPHIC_DATA]" at bounding box center [192, 189] width 246 height 27
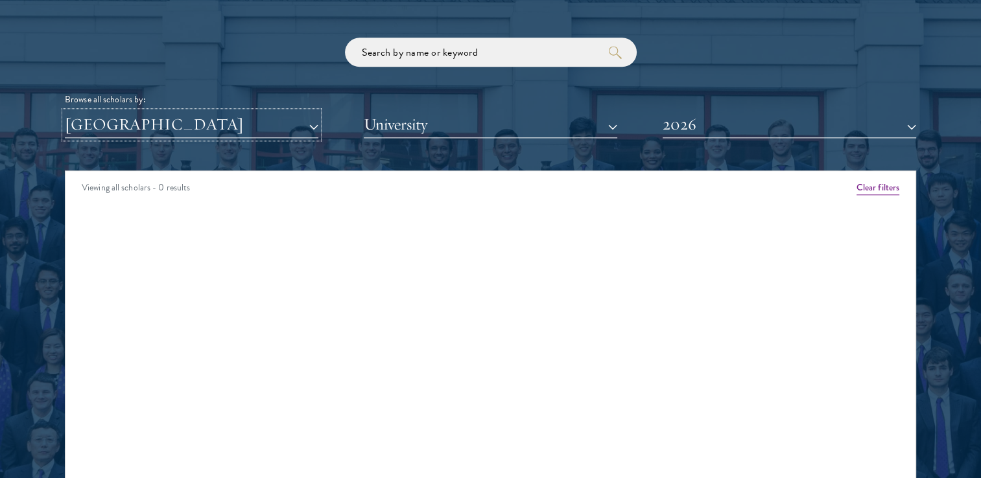
click at [189, 118] on button "[GEOGRAPHIC_DATA]" at bounding box center [191, 125] width 253 height 27
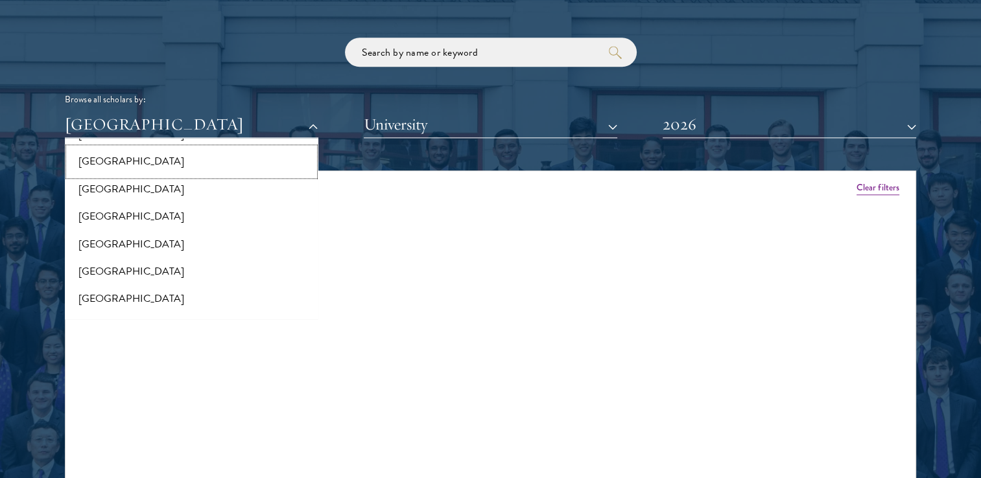
click at [151, 162] on button "[GEOGRAPHIC_DATA]" at bounding box center [192, 161] width 246 height 27
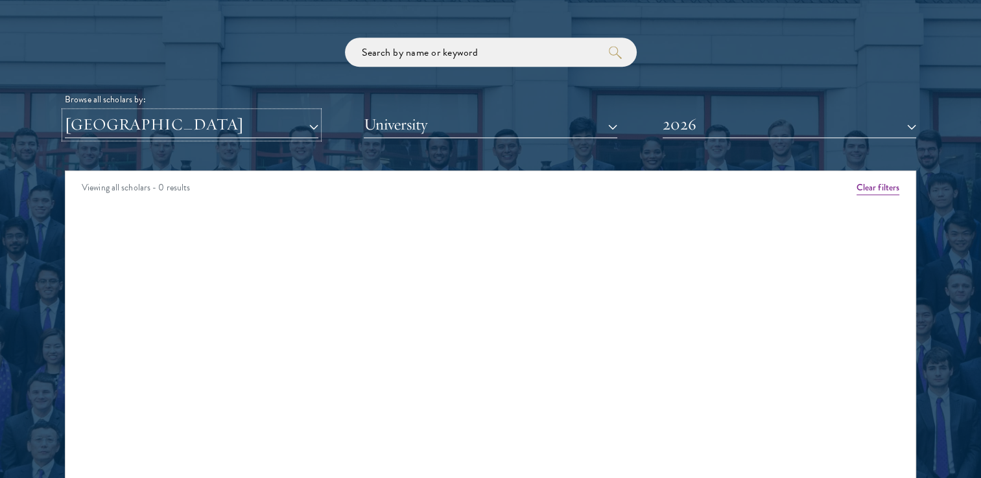
click at [294, 128] on button "[GEOGRAPHIC_DATA]" at bounding box center [191, 125] width 253 height 27
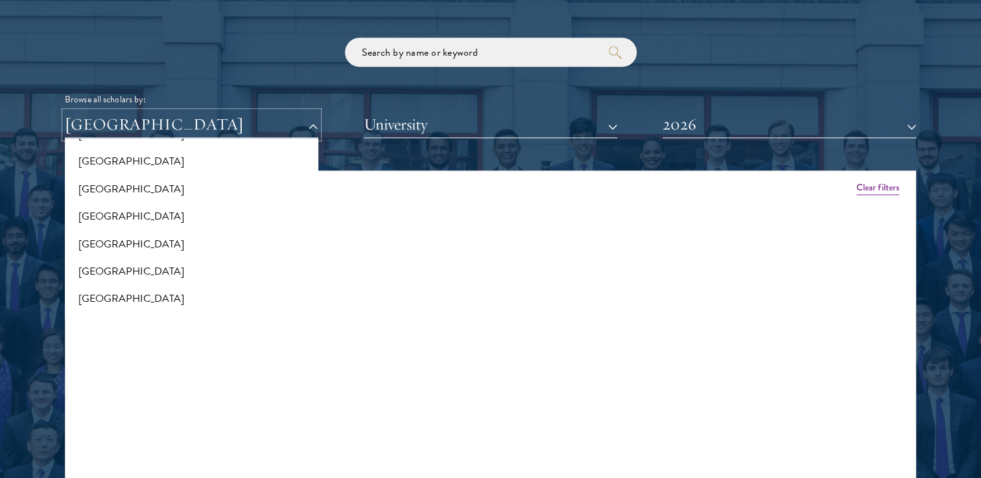
scroll to position [1505, 0]
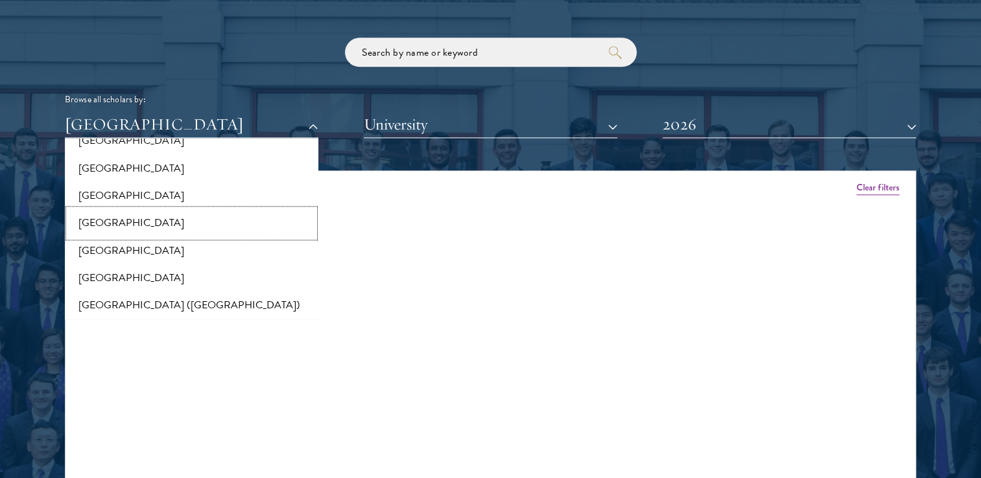
click at [199, 233] on button "[GEOGRAPHIC_DATA]" at bounding box center [192, 222] width 246 height 27
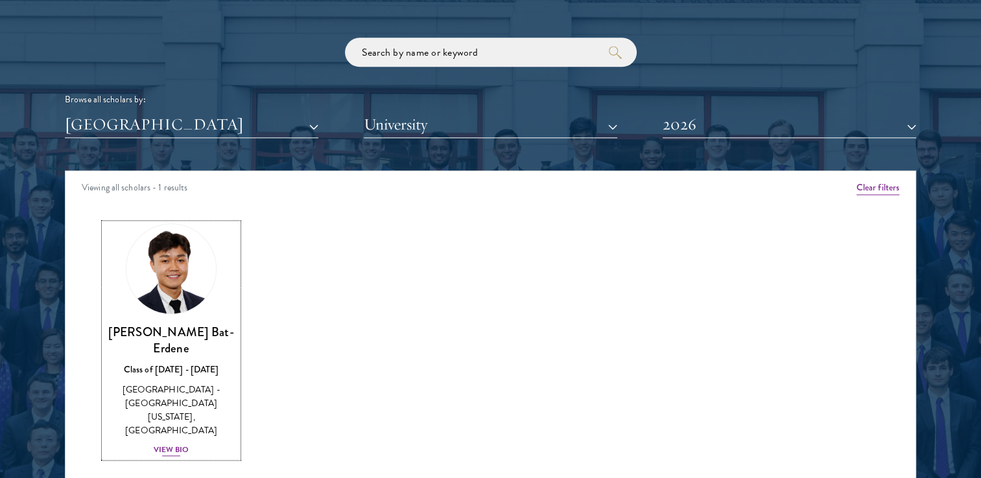
click at [180, 257] on img at bounding box center [171, 269] width 99 height 99
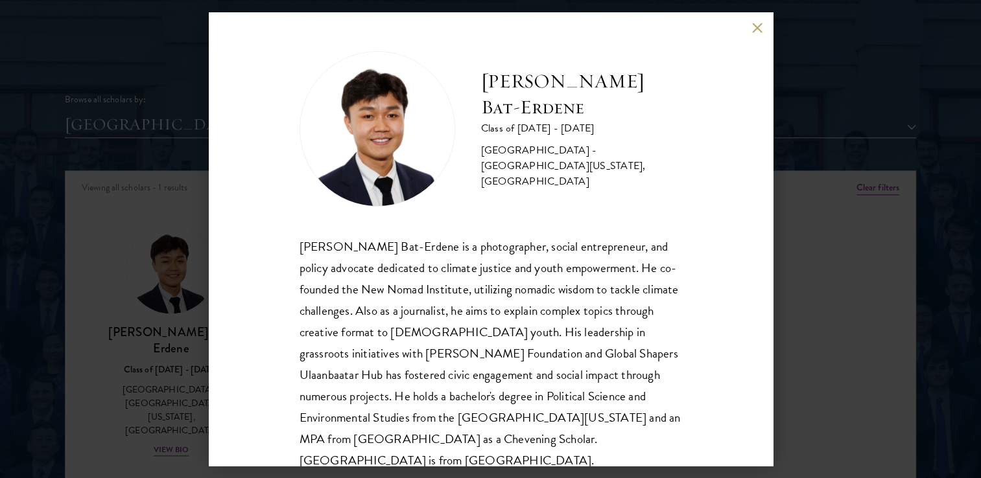
click at [754, 25] on button at bounding box center [757, 27] width 11 height 11
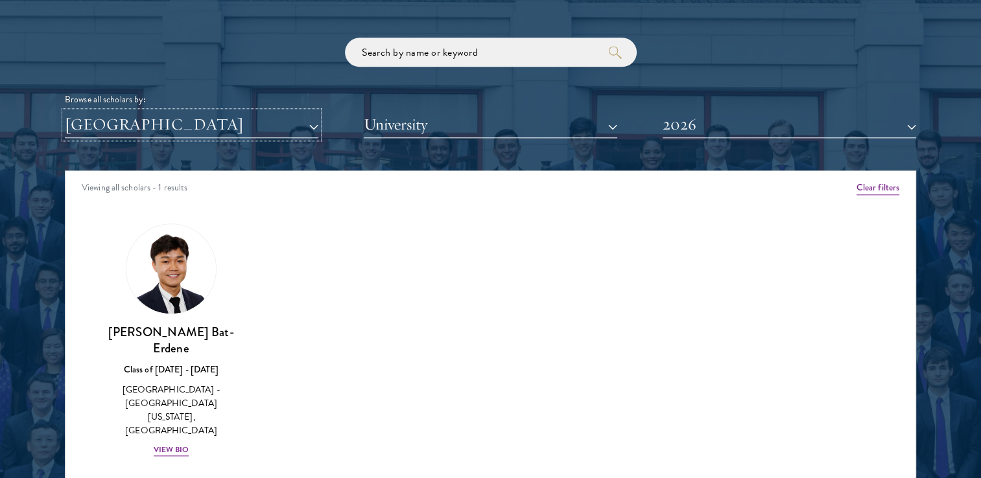
click at [178, 131] on button "[GEOGRAPHIC_DATA]" at bounding box center [191, 125] width 253 height 27
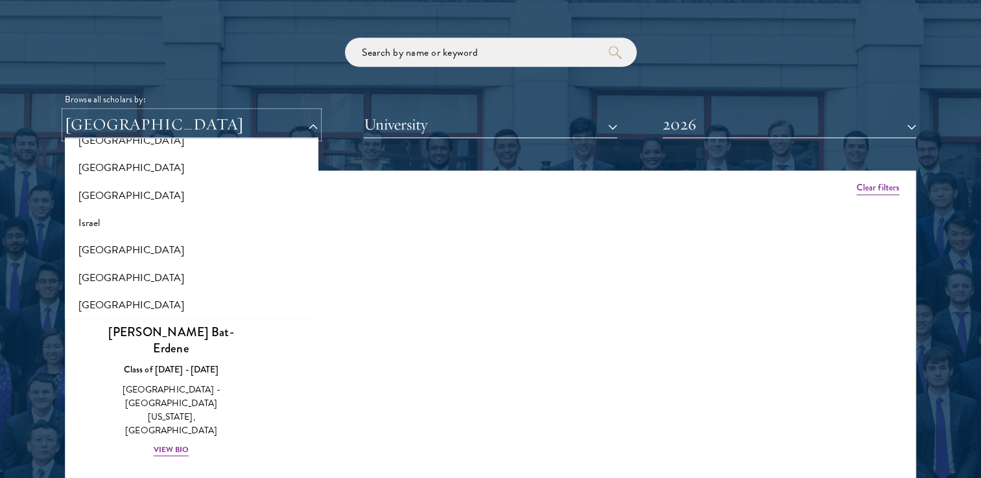
scroll to position [985, 0]
click at [141, 187] on button "[GEOGRAPHIC_DATA]" at bounding box center [192, 193] width 246 height 27
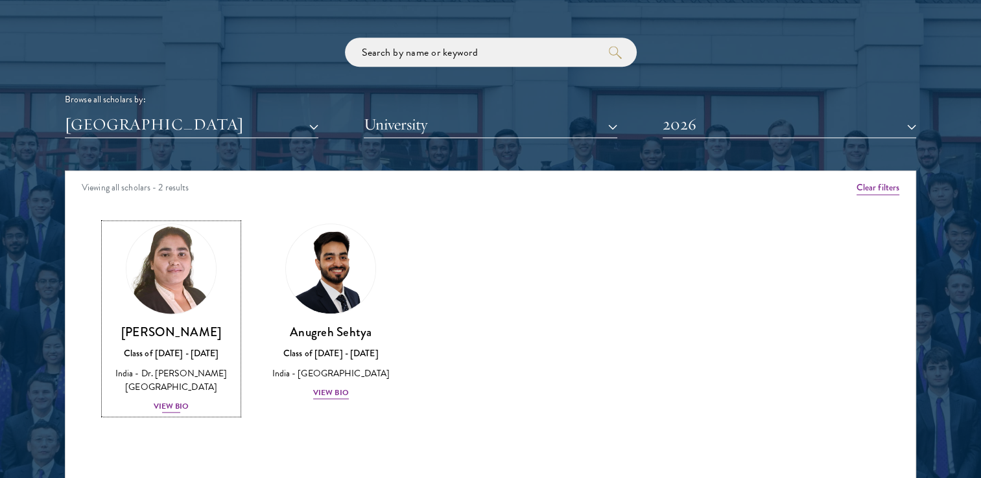
click at [188, 255] on img at bounding box center [171, 269] width 99 height 99
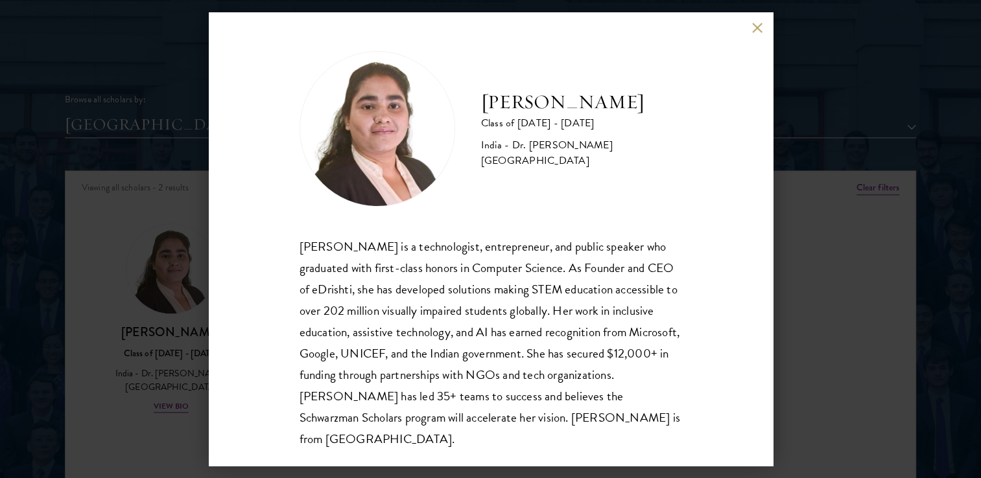
click at [760, 29] on button at bounding box center [757, 27] width 11 height 11
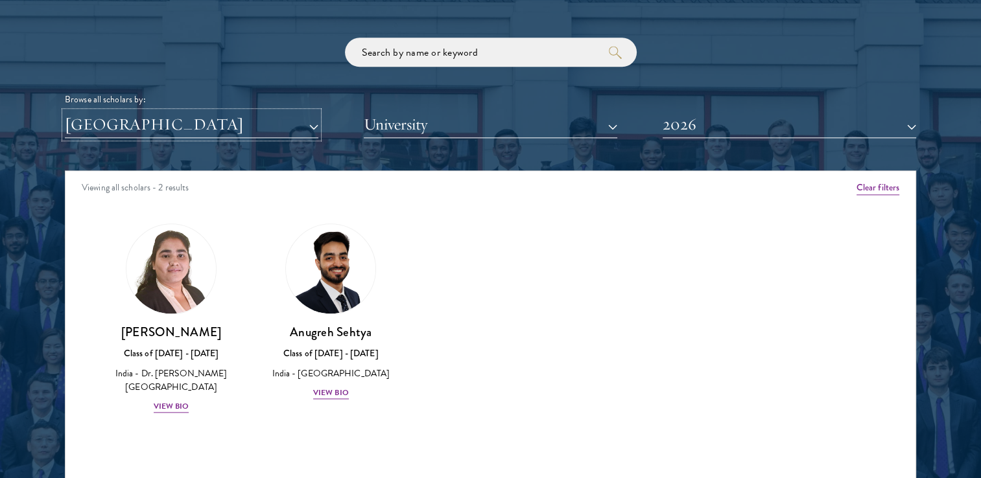
click at [241, 126] on button "[GEOGRAPHIC_DATA]" at bounding box center [191, 125] width 253 height 27
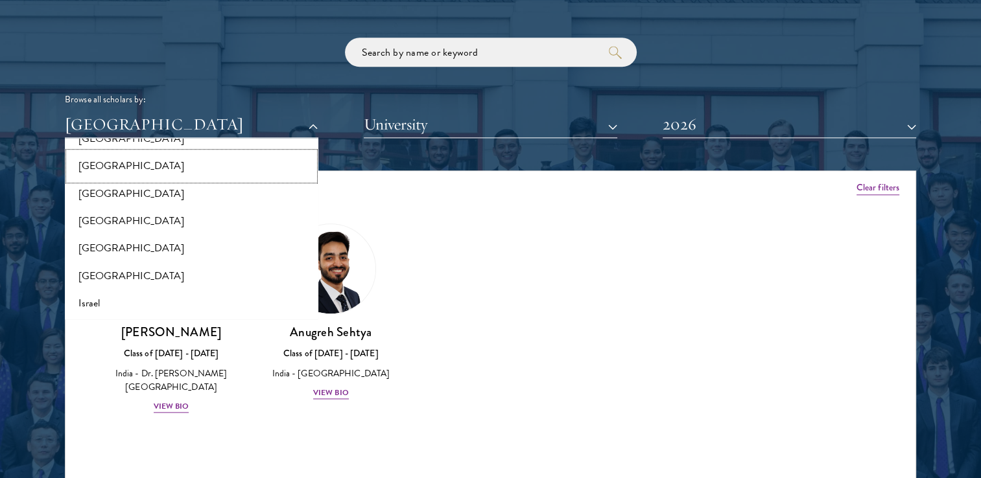
click at [177, 160] on button "[GEOGRAPHIC_DATA]" at bounding box center [192, 165] width 246 height 27
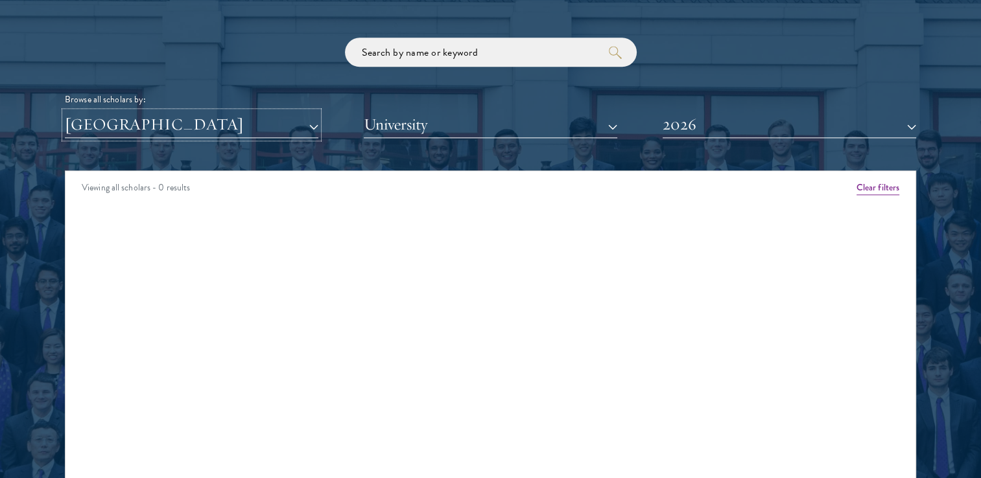
click at [182, 128] on button "[GEOGRAPHIC_DATA]" at bounding box center [191, 125] width 253 height 27
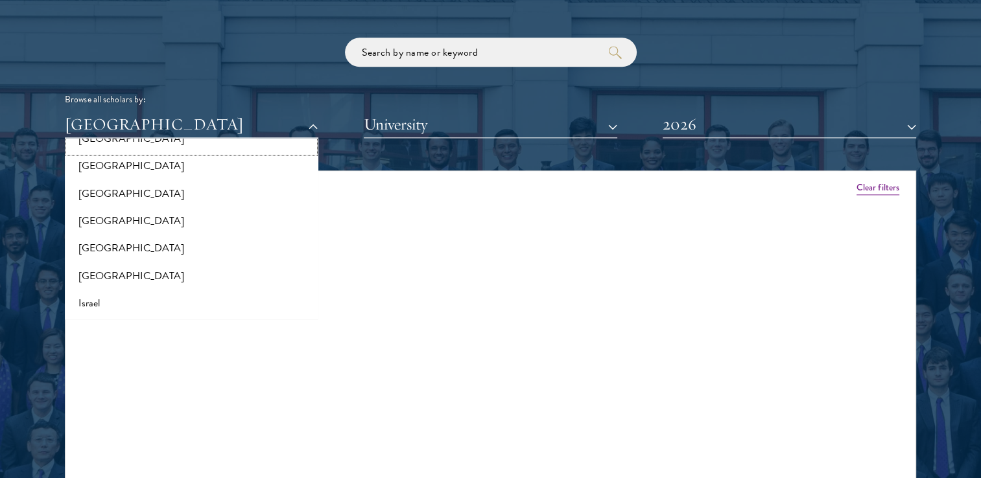
click at [141, 147] on button "[GEOGRAPHIC_DATA]" at bounding box center [192, 138] width 246 height 27
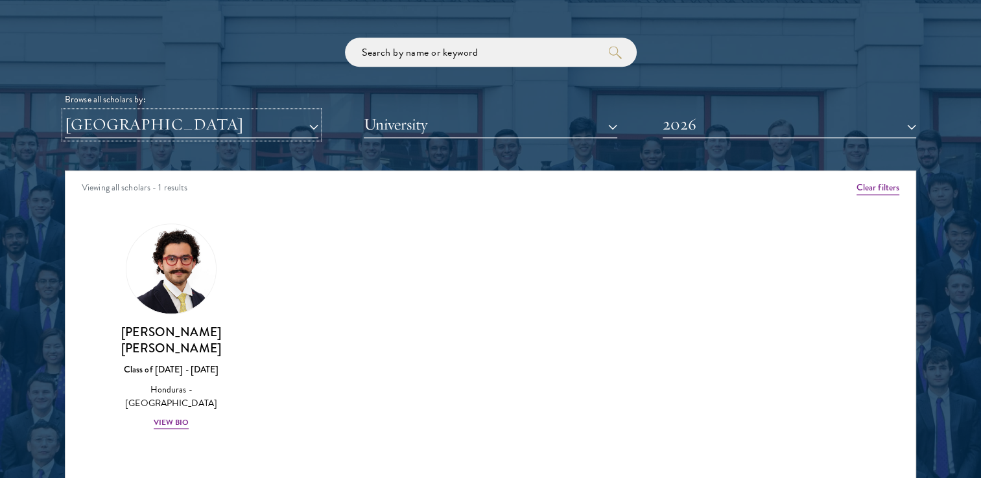
click at [255, 129] on button "[GEOGRAPHIC_DATA]" at bounding box center [191, 125] width 253 height 27
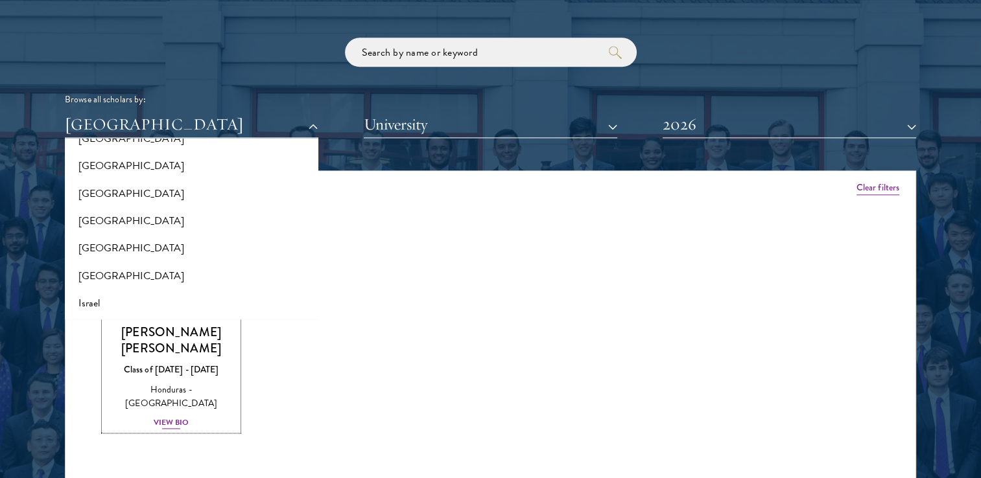
click at [158, 383] on div "Honduras - [GEOGRAPHIC_DATA]" at bounding box center [171, 396] width 134 height 27
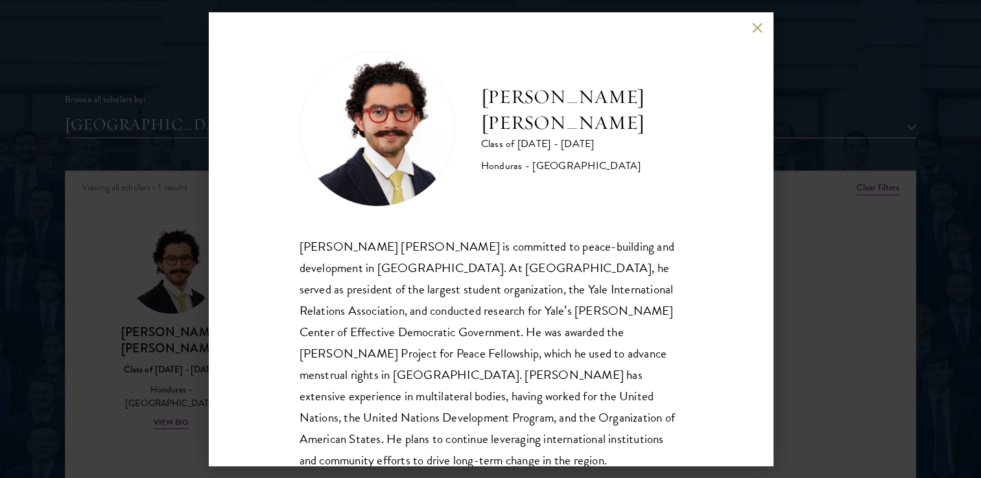
click at [762, 30] on button at bounding box center [757, 27] width 11 height 11
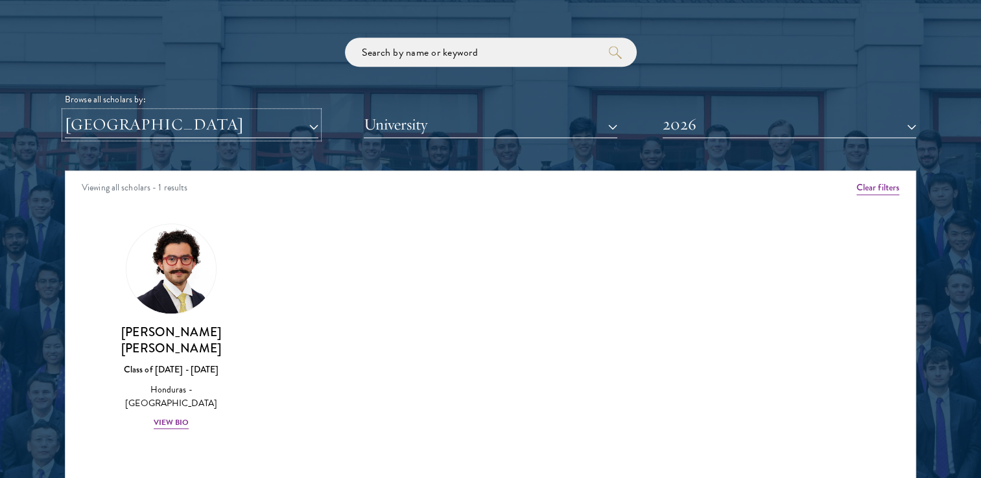
click at [91, 119] on button "[GEOGRAPHIC_DATA]" at bounding box center [191, 125] width 253 height 27
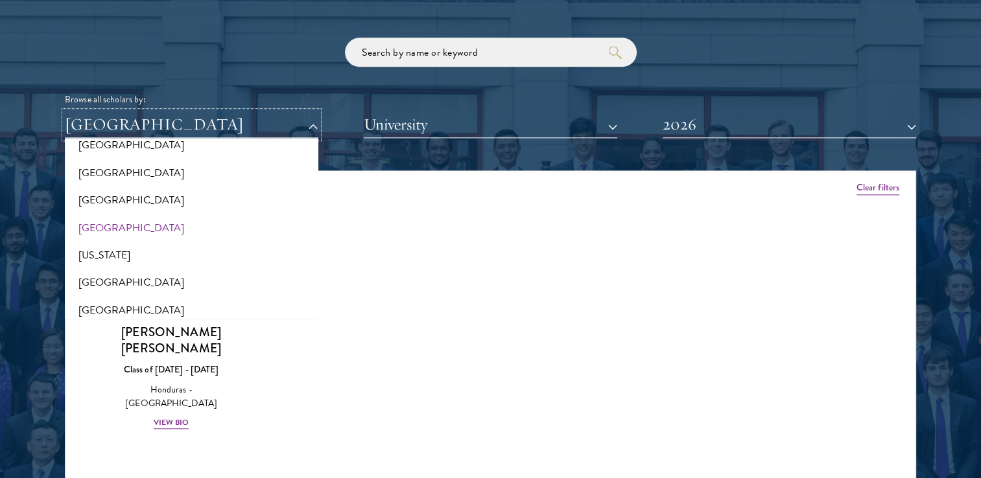
scroll to position [661, 0]
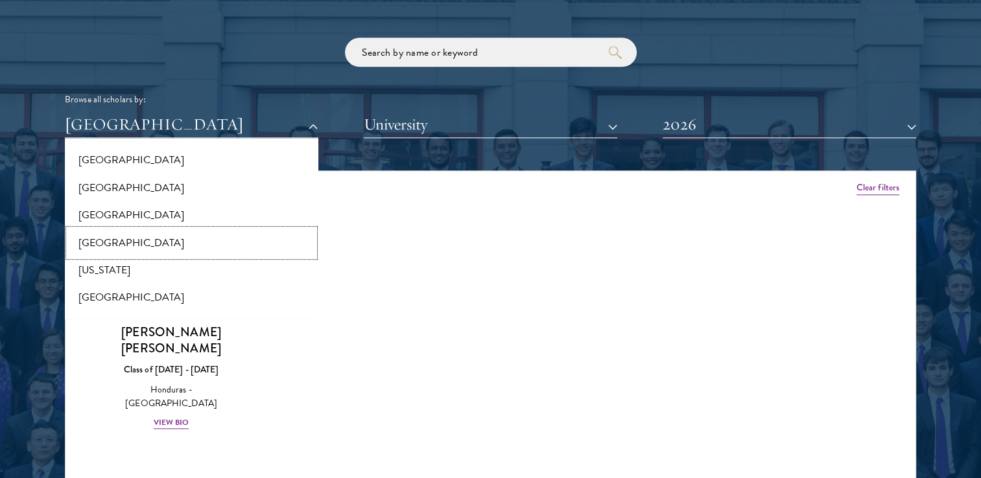
click at [137, 239] on button "[GEOGRAPHIC_DATA]" at bounding box center [192, 242] width 246 height 27
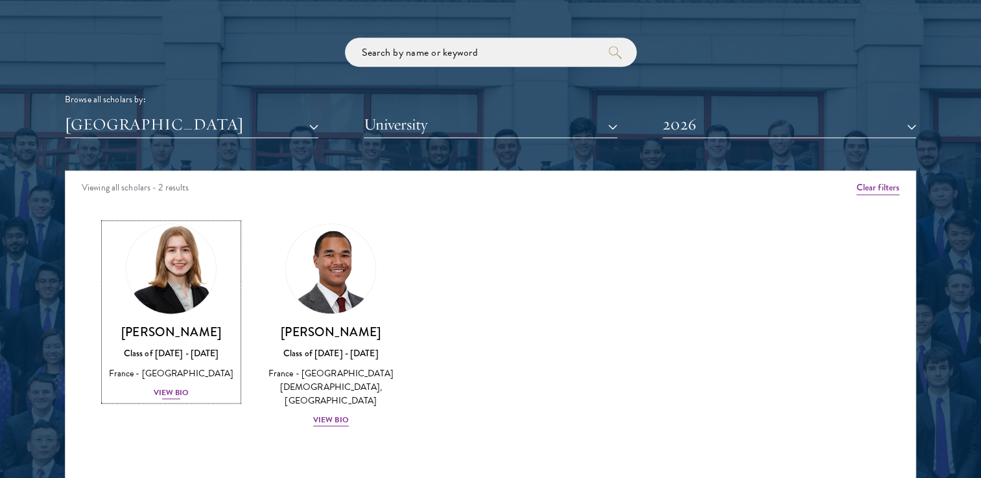
click at [200, 257] on img at bounding box center [171, 269] width 99 height 99
